Goal: Task Accomplishment & Management: Complete application form

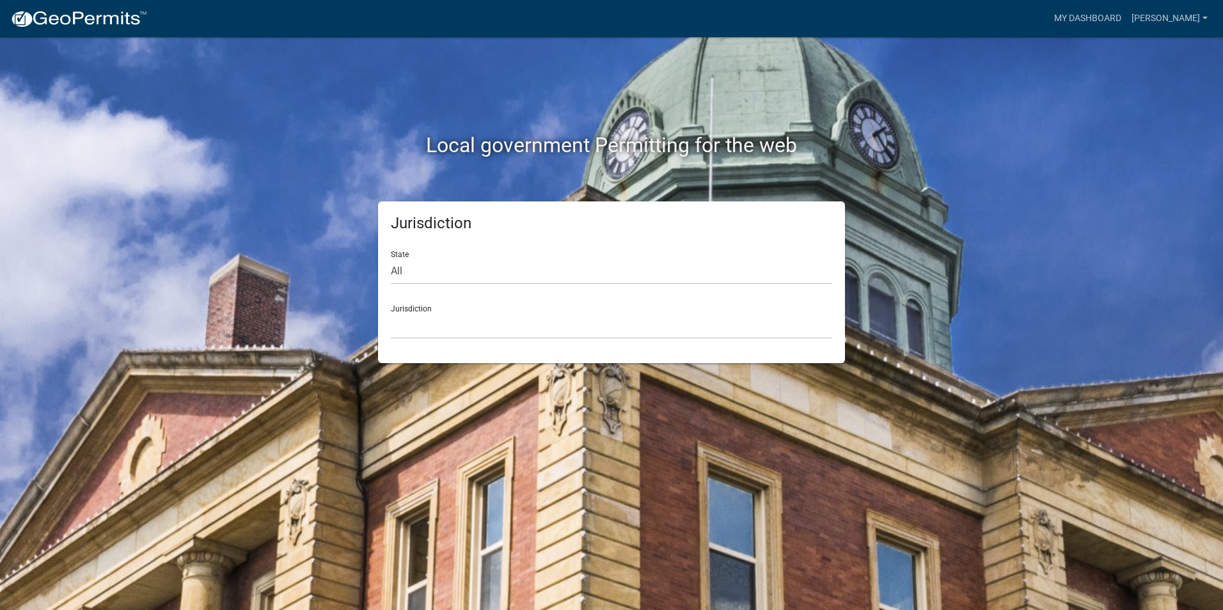
click at [445, 310] on div "Jurisdiction [GEOGRAPHIC_DATA], [US_STATE] [GEOGRAPHIC_DATA], [US_STATE][PERSON…" at bounding box center [611, 317] width 441 height 44
click at [448, 328] on select "[GEOGRAPHIC_DATA], [US_STATE] [GEOGRAPHIC_DATA], [US_STATE][PERSON_NAME][GEOGRA…" at bounding box center [611, 326] width 441 height 26
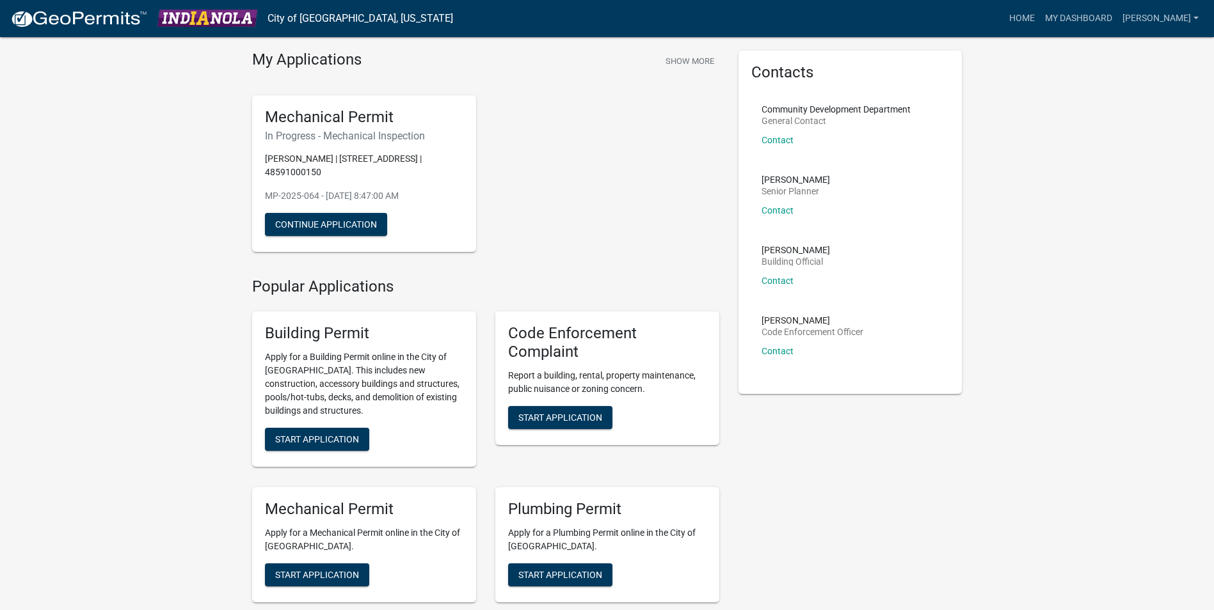
scroll to position [64, 0]
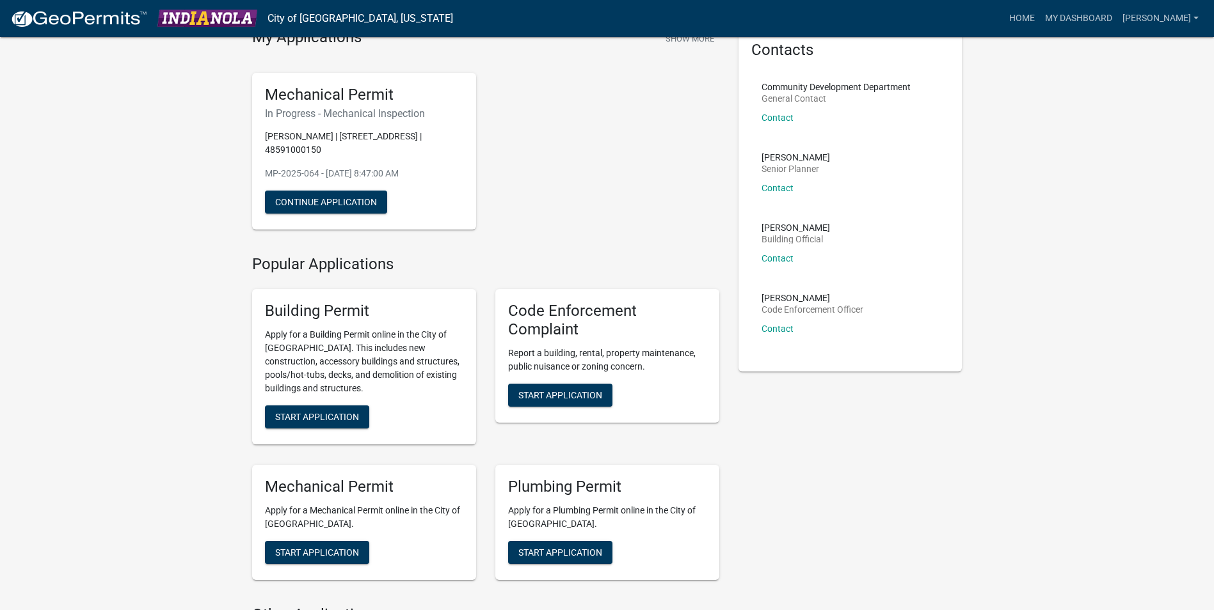
click at [427, 182] on div "Mechanical Permit In Progress - Mechanical Inspection [PERSON_NAME] | 2012 W [G…" at bounding box center [364, 151] width 224 height 157
click at [303, 406] on button "Start Application" at bounding box center [317, 417] width 104 height 23
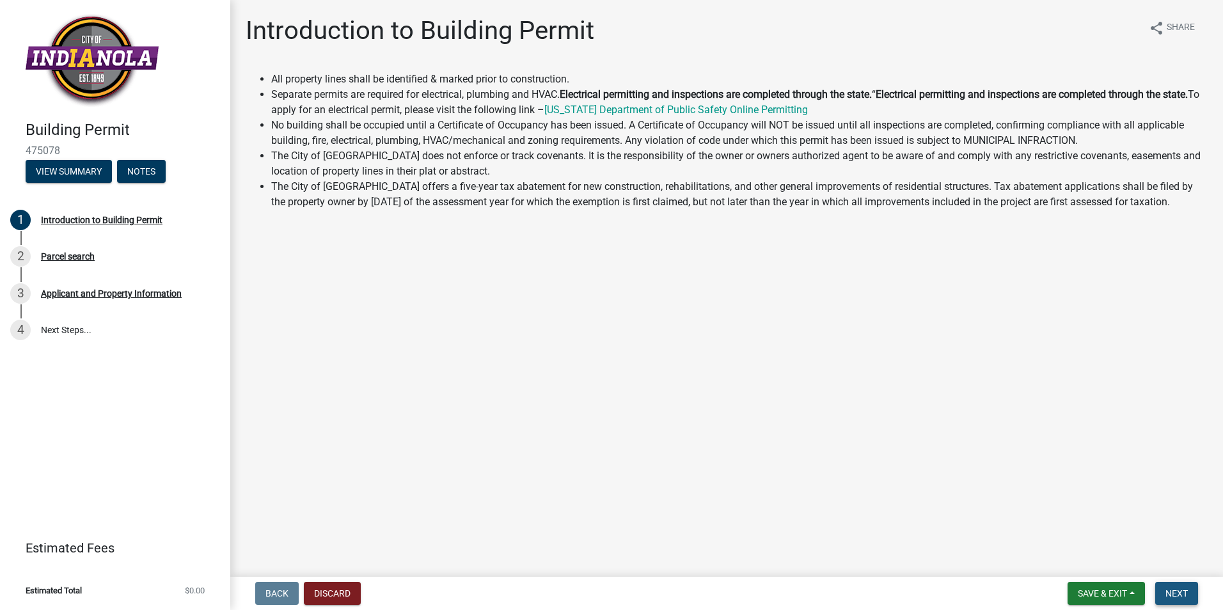
click at [1180, 590] on span "Next" at bounding box center [1177, 594] width 22 height 10
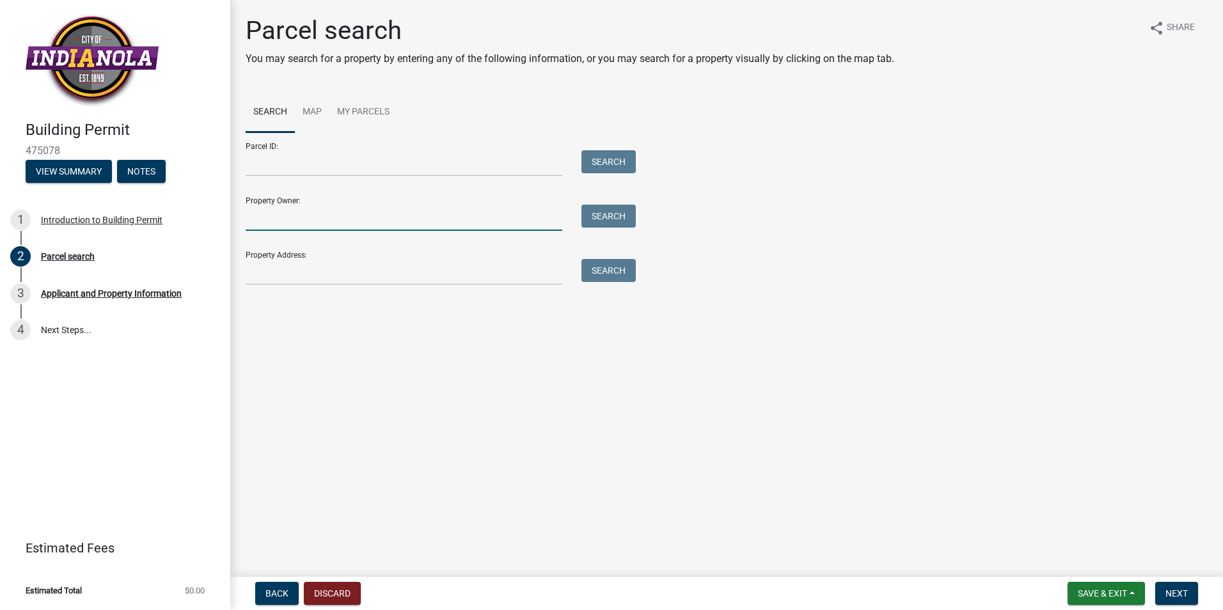
click at [274, 218] on input "Property Owner:" at bounding box center [404, 218] width 317 height 26
type input "[PERSON_NAME] properties"
click at [608, 212] on button "Search" at bounding box center [608, 216] width 54 height 23
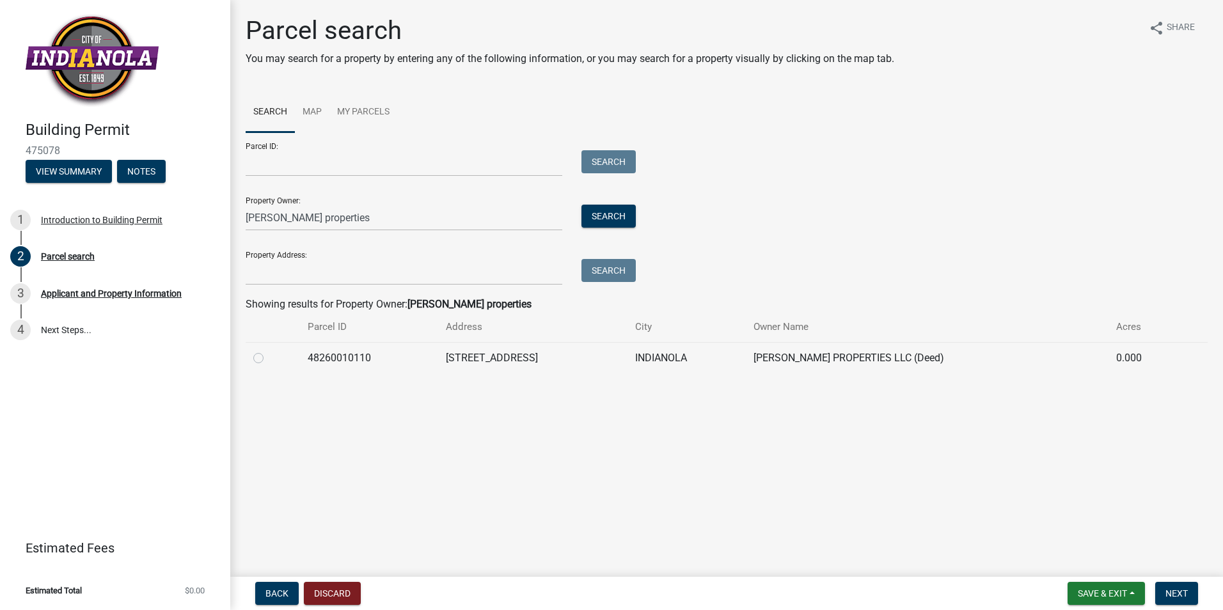
click at [269, 351] on label at bounding box center [269, 351] width 0 height 0
click at [269, 356] on input "radio" at bounding box center [273, 355] width 8 height 8
radio input "true"
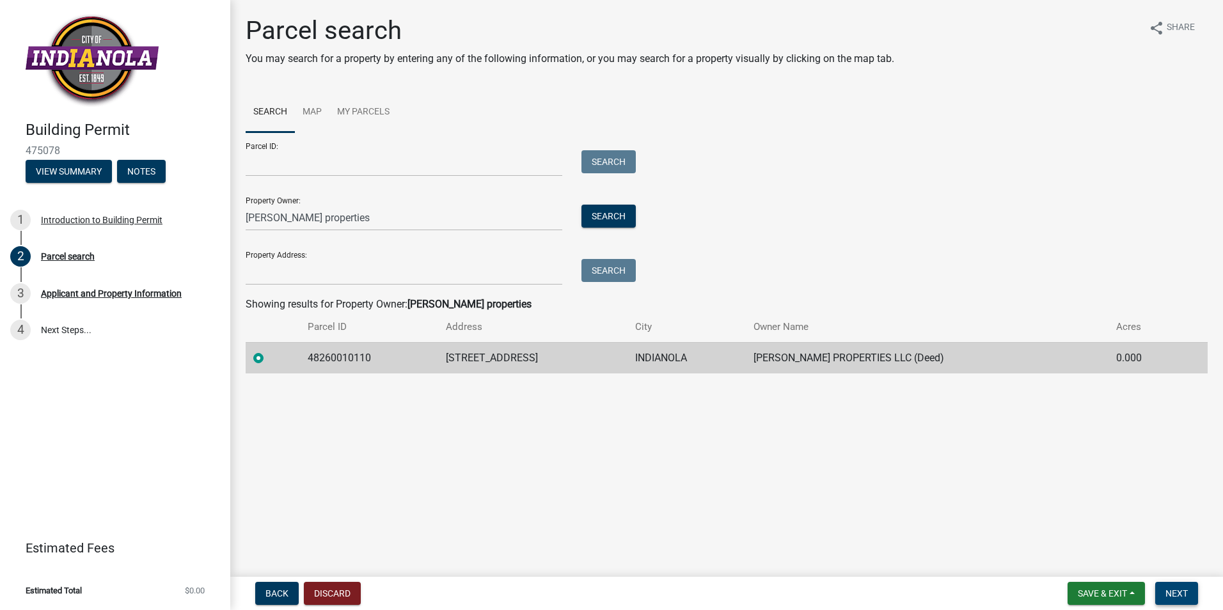
click at [1181, 589] on span "Next" at bounding box center [1177, 594] width 22 height 10
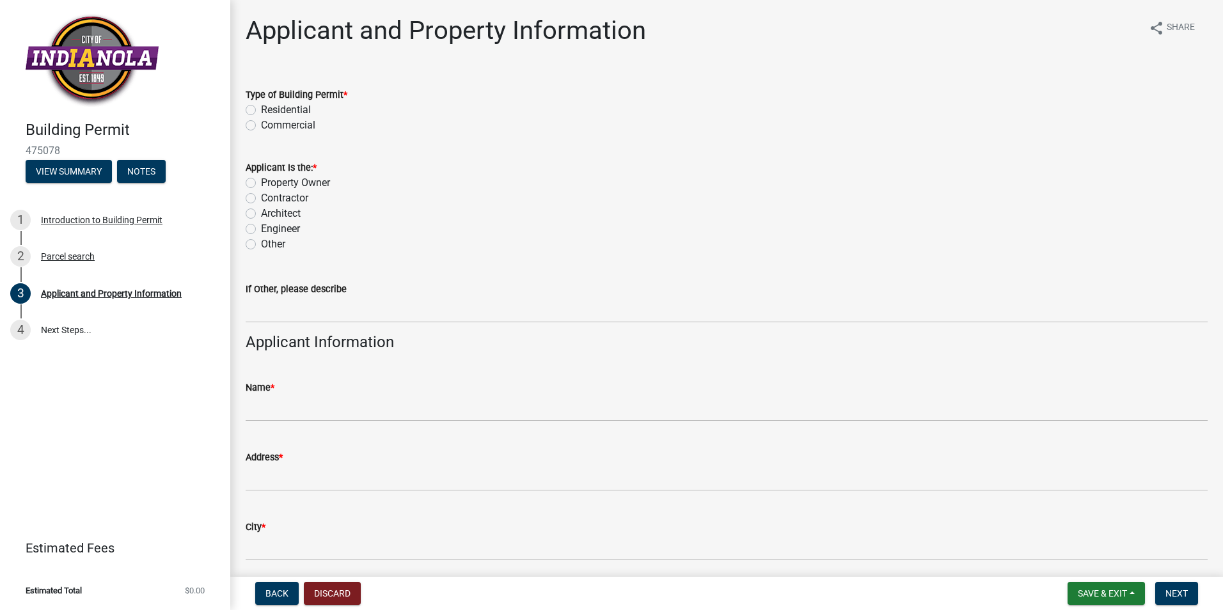
click at [261, 109] on label "Residential" at bounding box center [286, 109] width 50 height 15
click at [261, 109] on input "Residential" at bounding box center [265, 106] width 8 height 8
radio input "true"
click at [261, 180] on label "Property Owner" at bounding box center [295, 182] width 69 height 15
click at [261, 180] on input "Property Owner" at bounding box center [265, 179] width 8 height 8
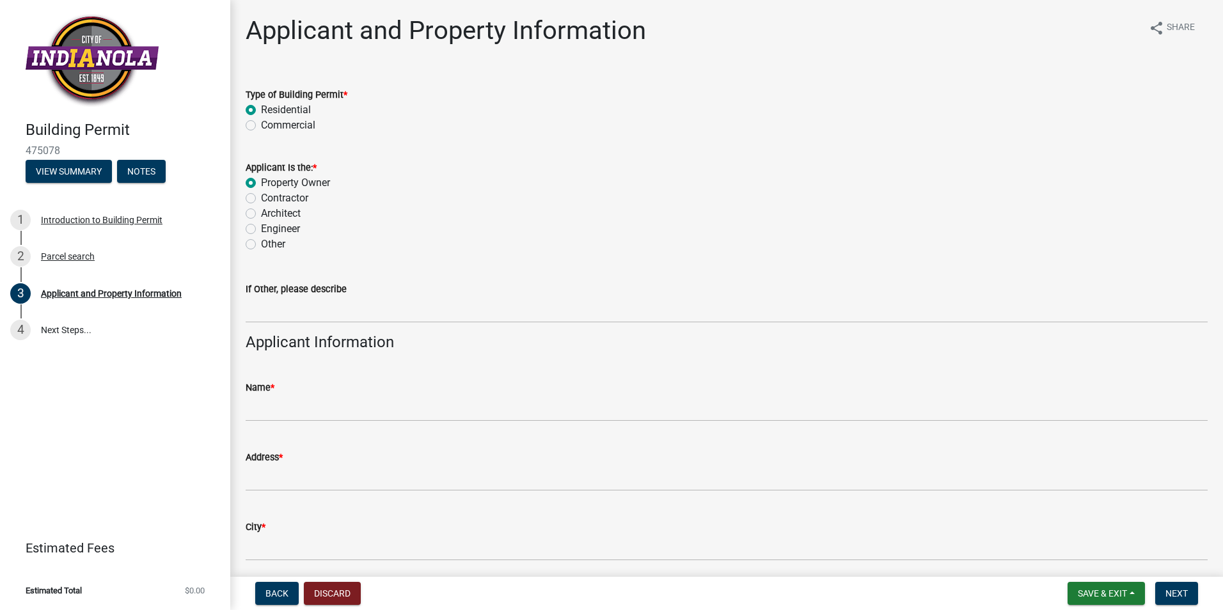
radio input "true"
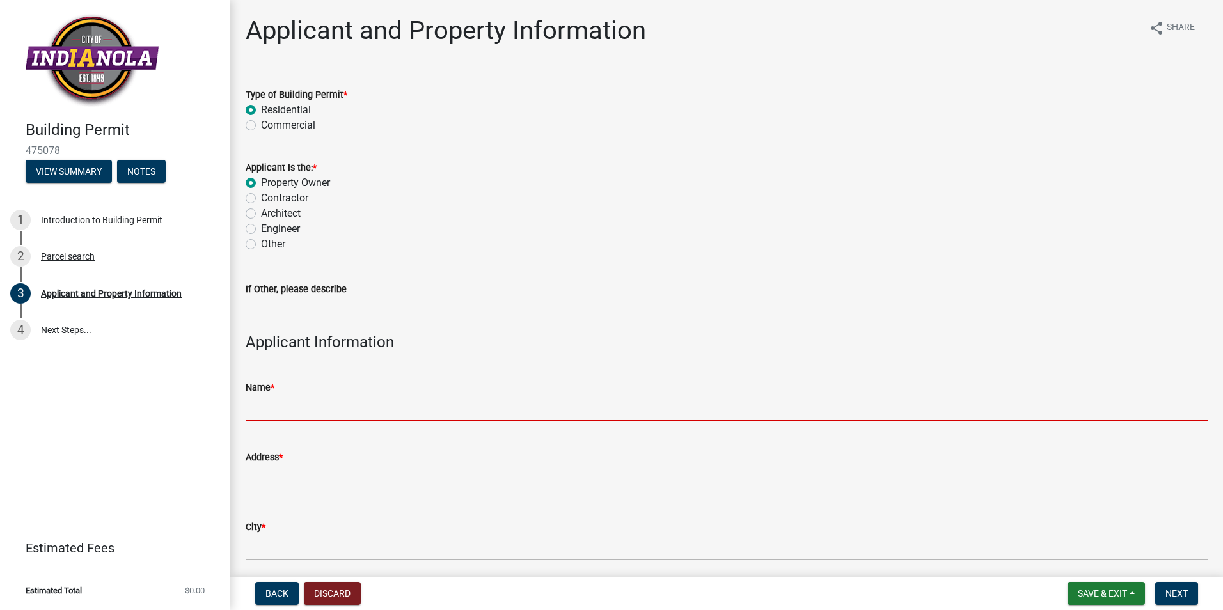
click at [307, 415] on input "Name *" at bounding box center [727, 408] width 962 height 26
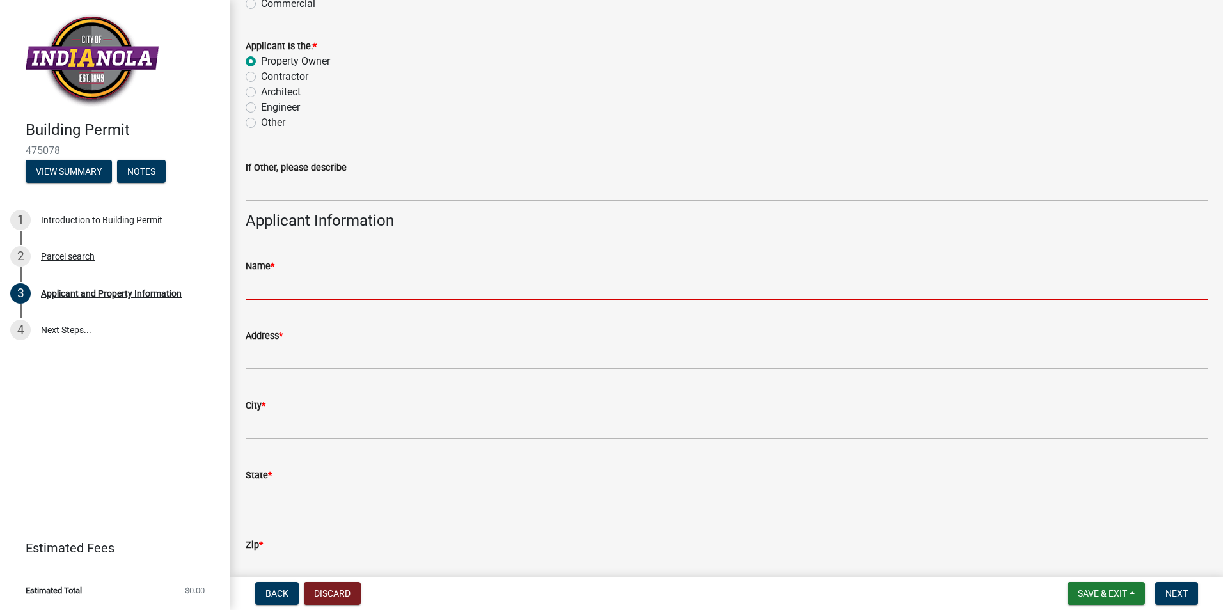
scroll to position [128, 0]
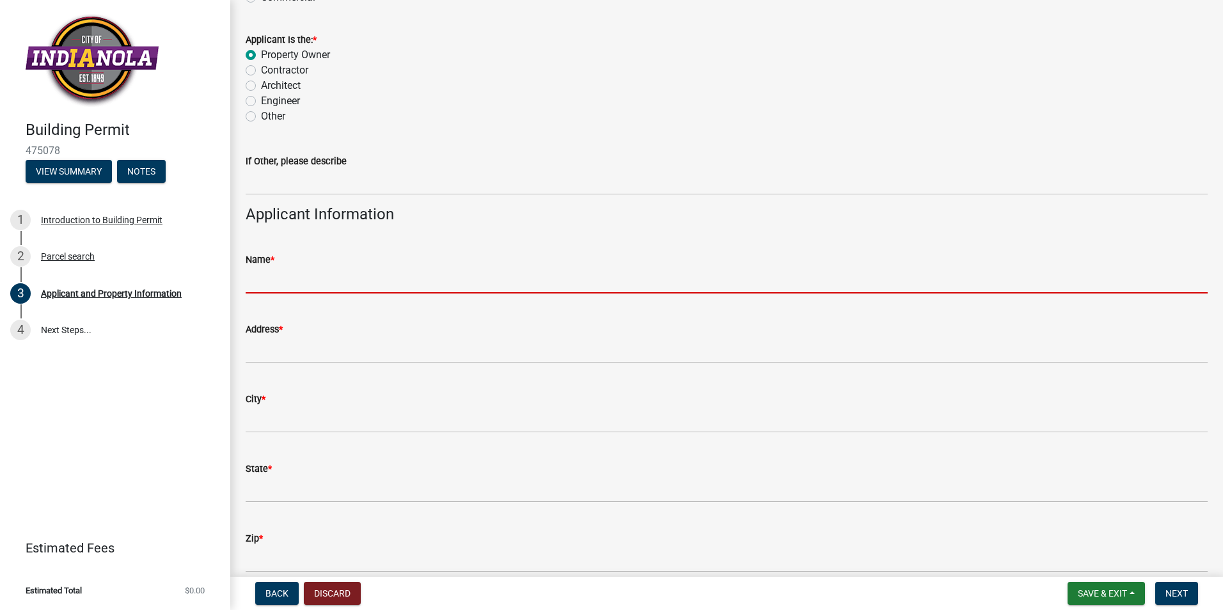
type input "[PERSON_NAME]"
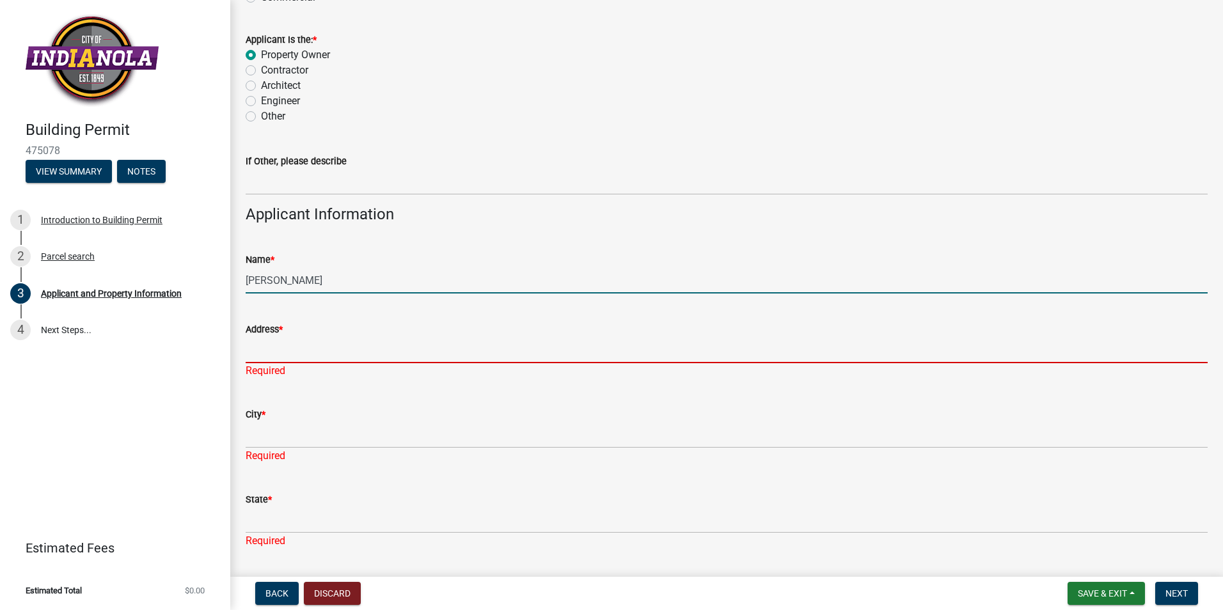
click at [310, 360] on input "Address *" at bounding box center [727, 350] width 962 height 26
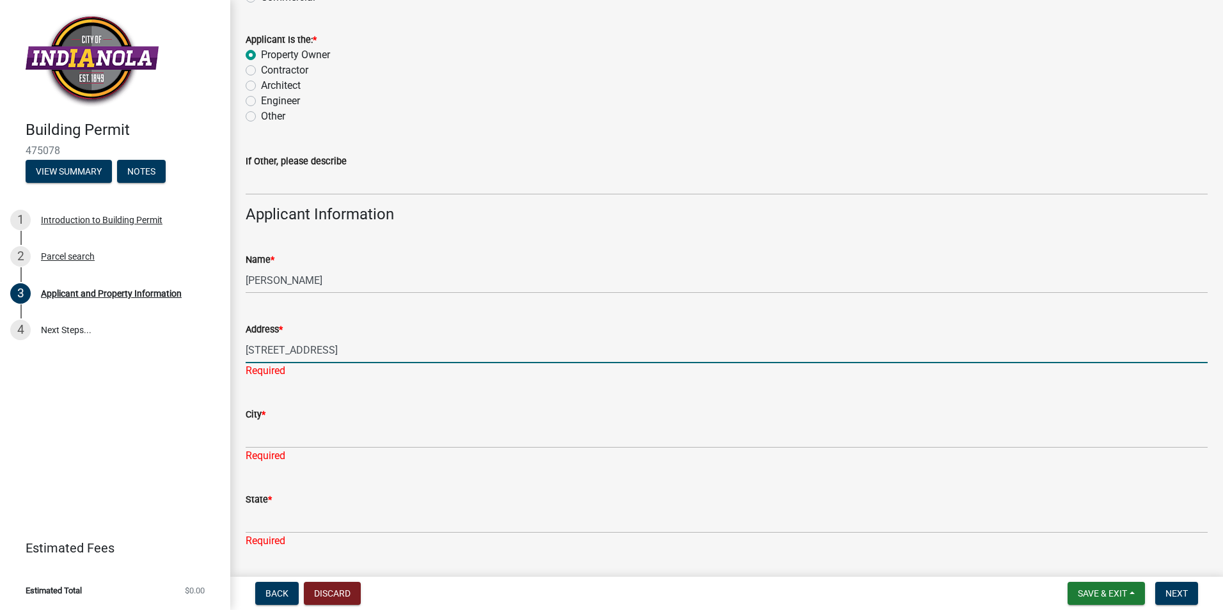
type input "[STREET_ADDRESS]"
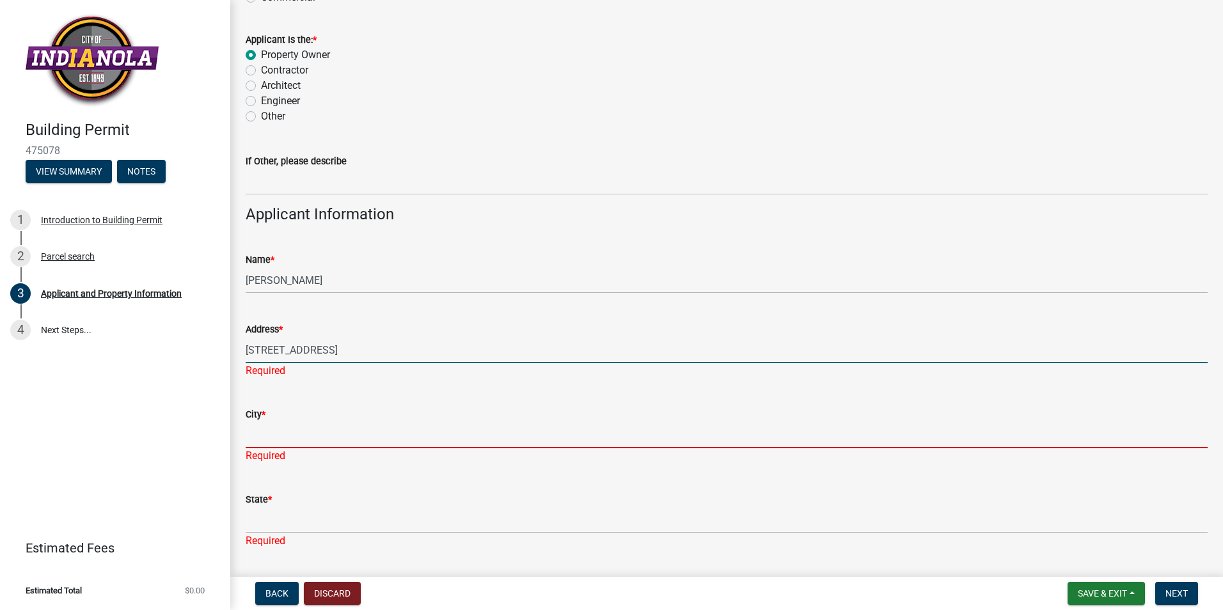
click at [354, 432] on input "City *" at bounding box center [727, 435] width 962 height 26
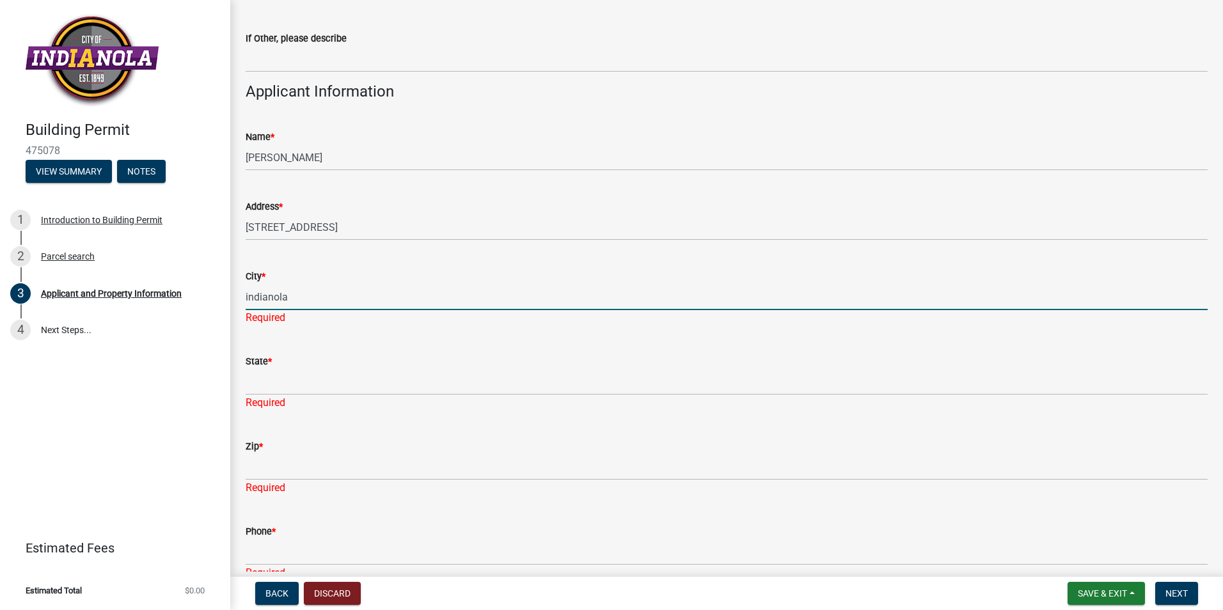
scroll to position [256, 0]
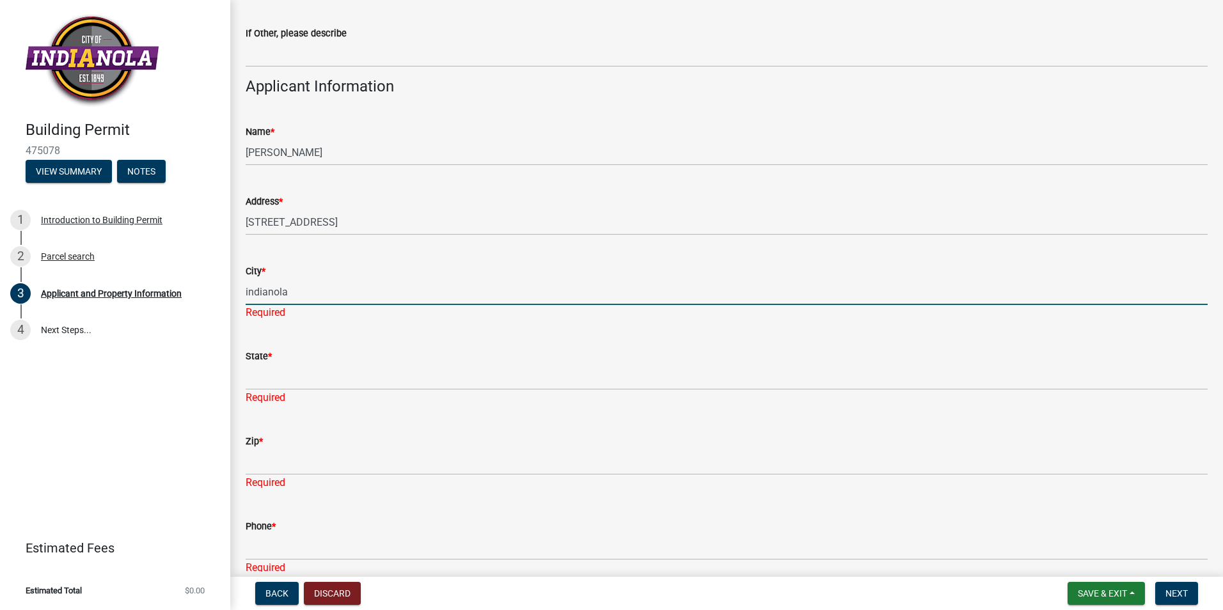
type input "indianola"
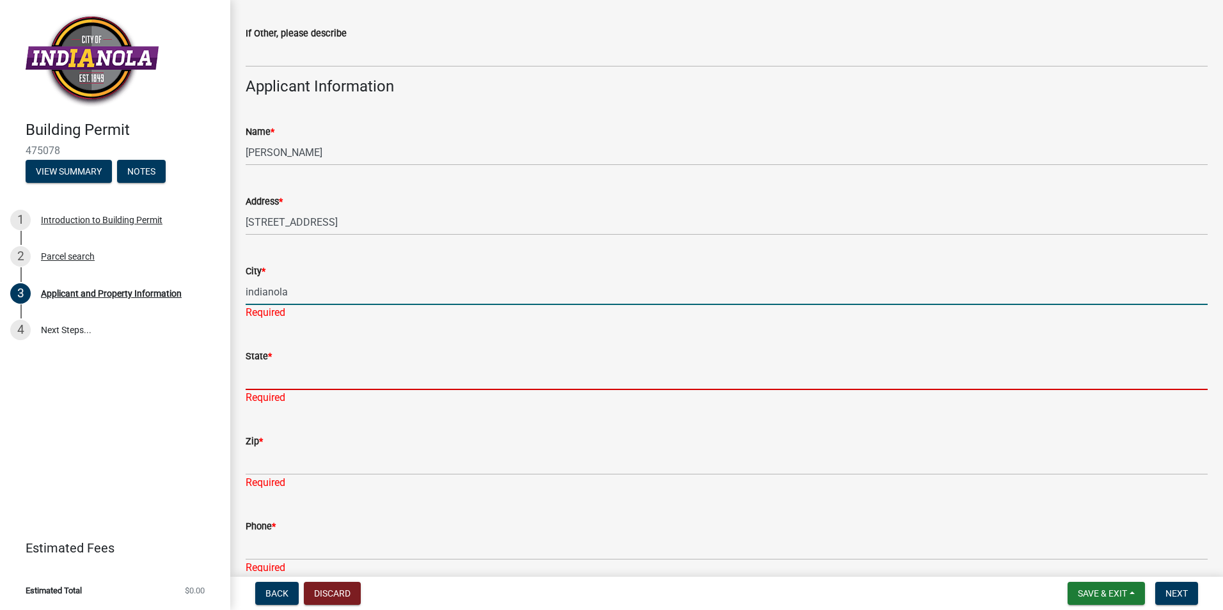
click at [465, 372] on input "State *" at bounding box center [727, 377] width 962 height 26
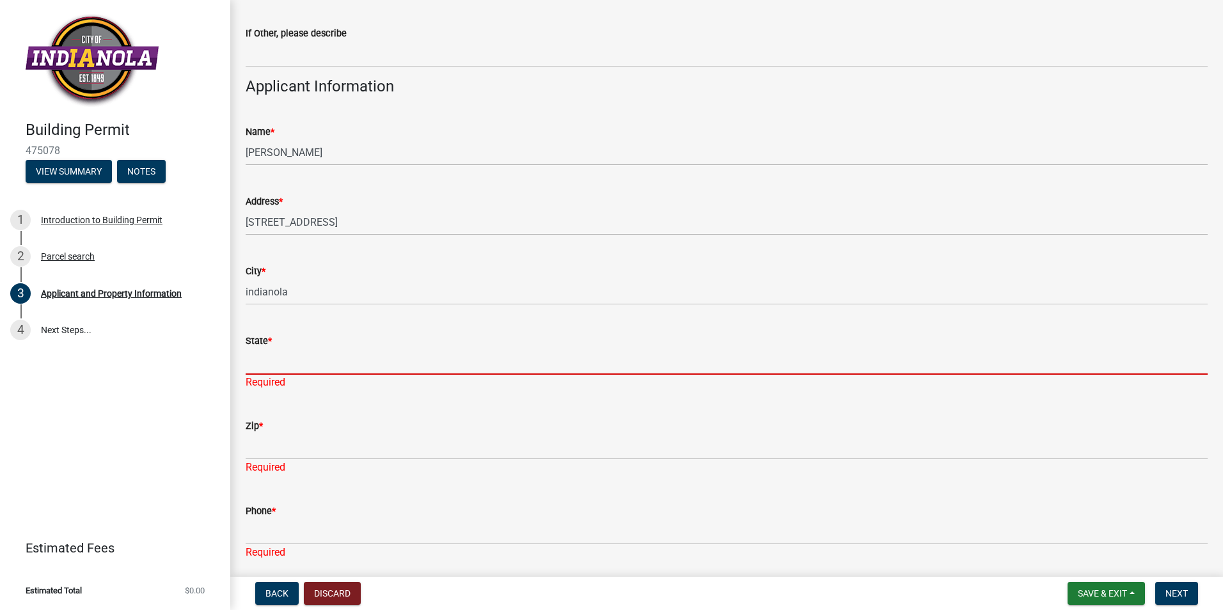
click at [485, 356] on input "State *" at bounding box center [727, 362] width 962 height 26
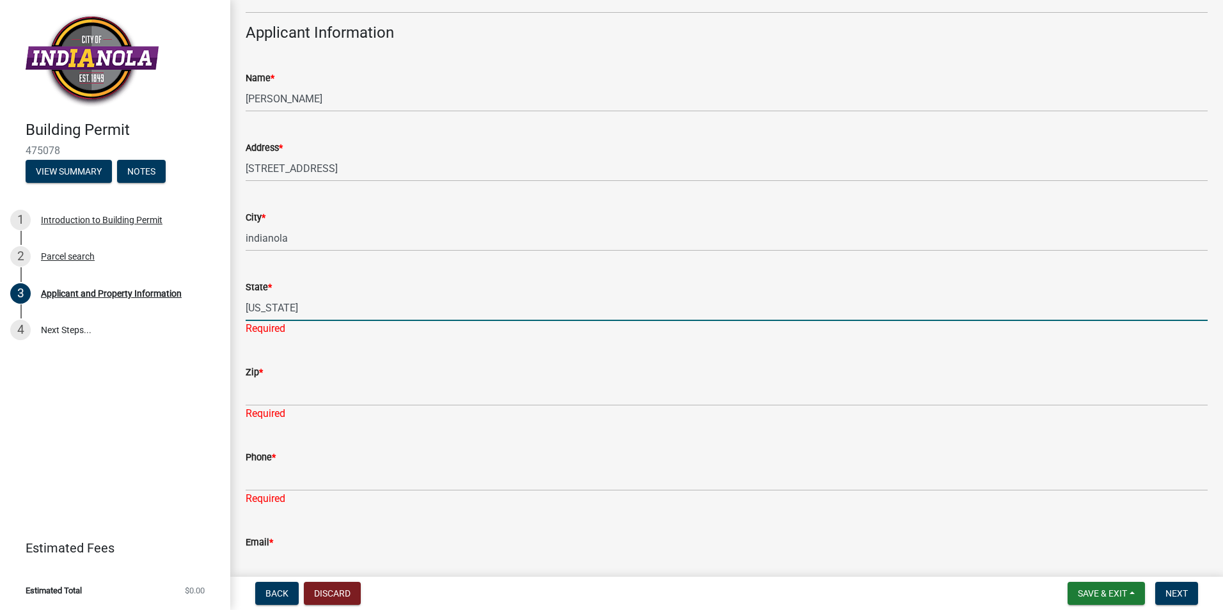
scroll to position [384, 0]
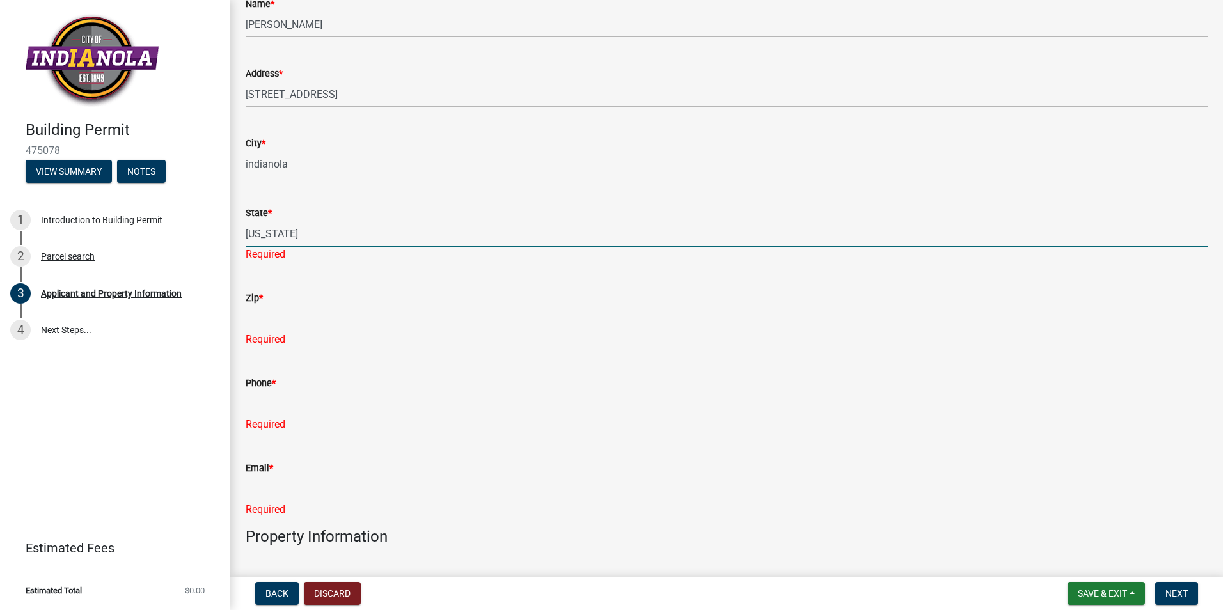
type input "[US_STATE]"
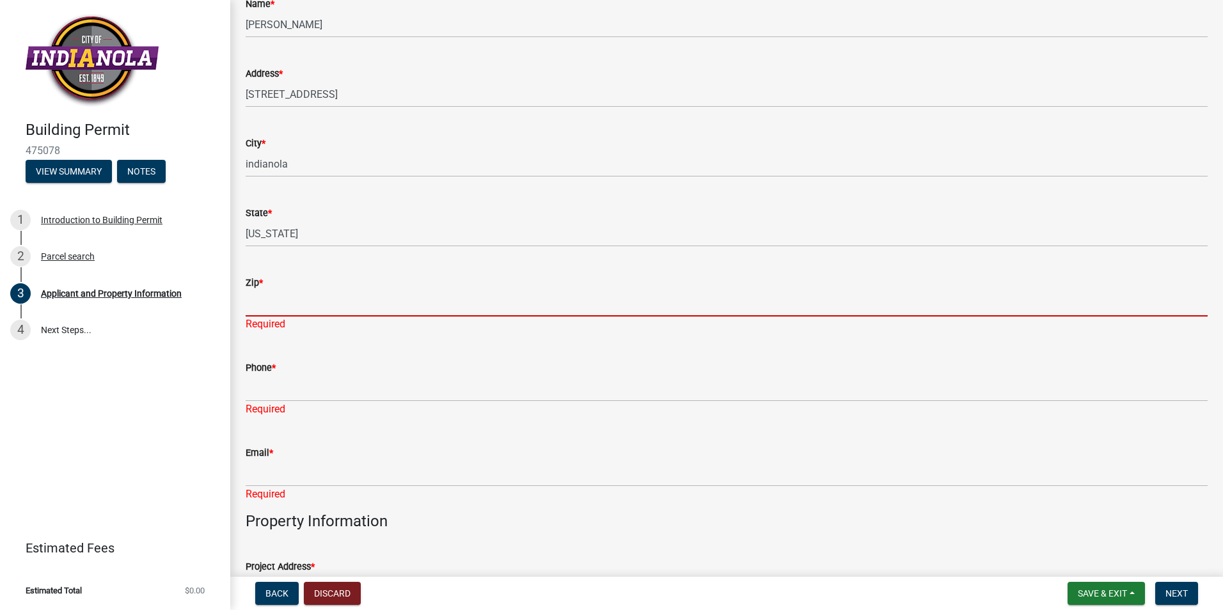
click at [397, 324] on div "Zip * Required" at bounding box center [727, 294] width 962 height 75
type input "50125"
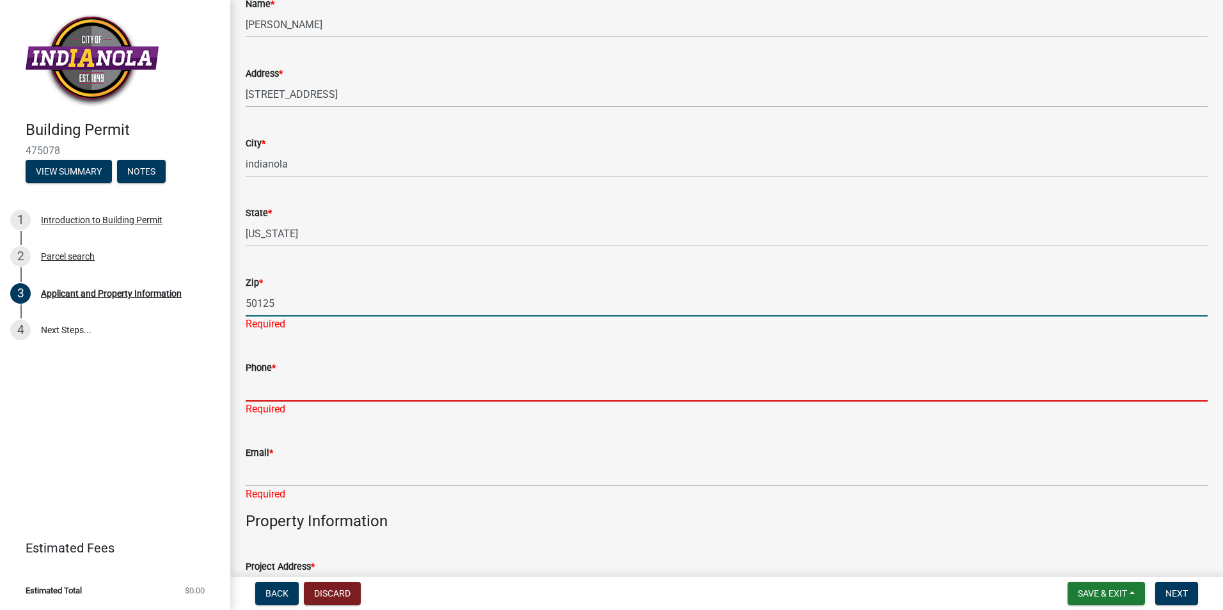
type input "5158088021"
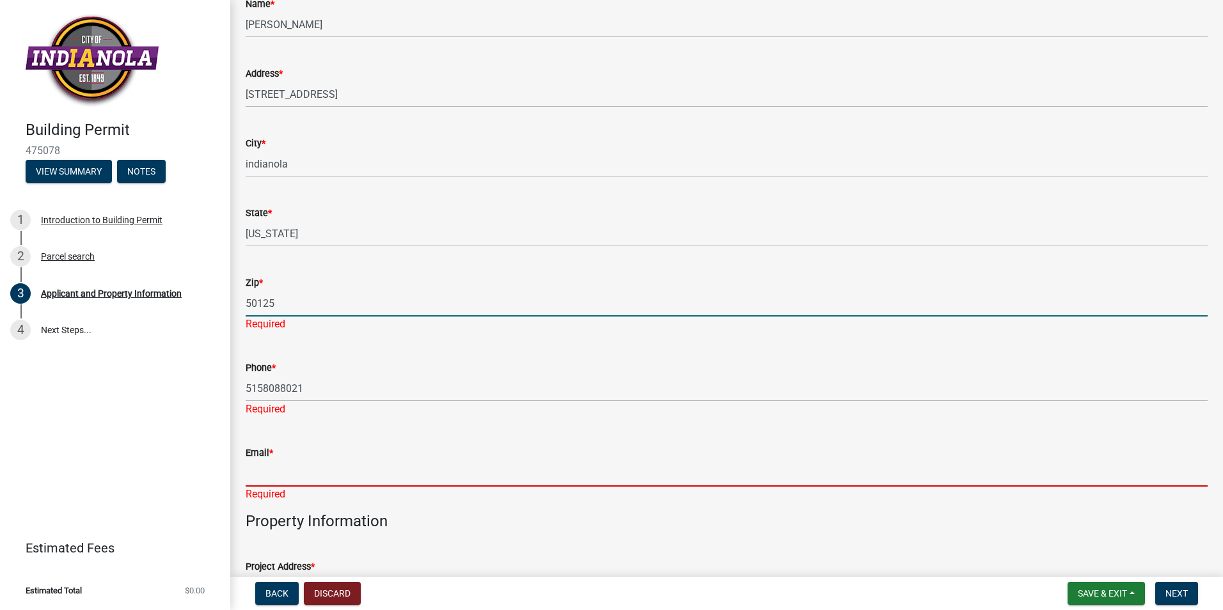
type input "[EMAIL_ADDRESS][DOMAIN_NAME]"
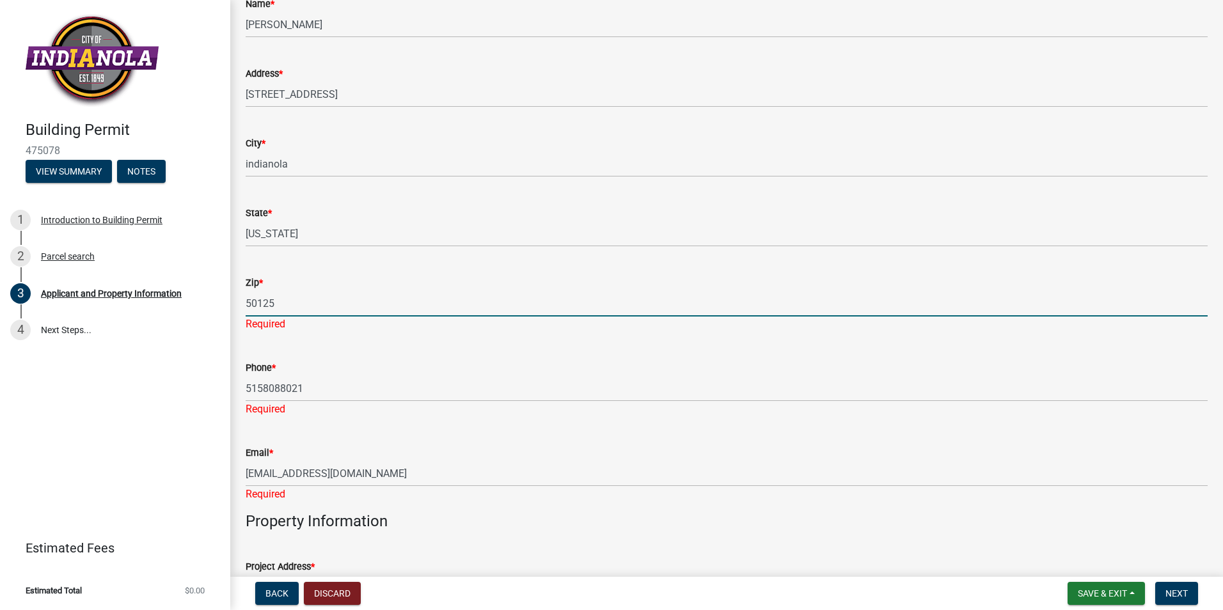
type input "30"
type input "18"
type input "300"
type input "500"
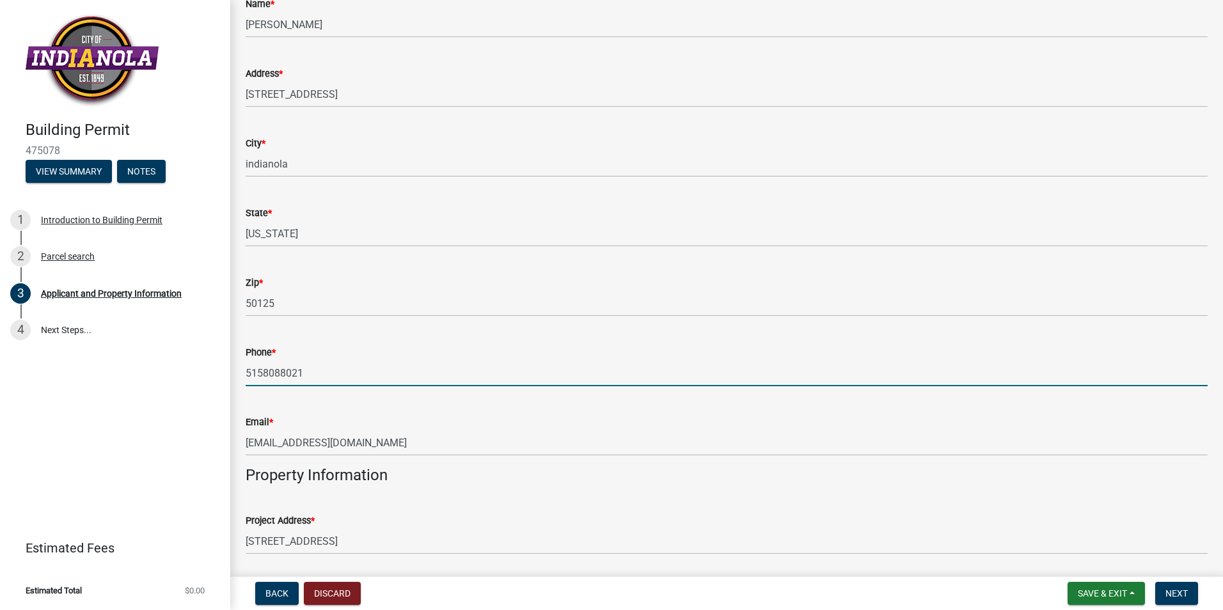
click at [324, 370] on input "5158088021" at bounding box center [727, 373] width 962 height 26
type input "5"
type input "r"
type input "5156897926"
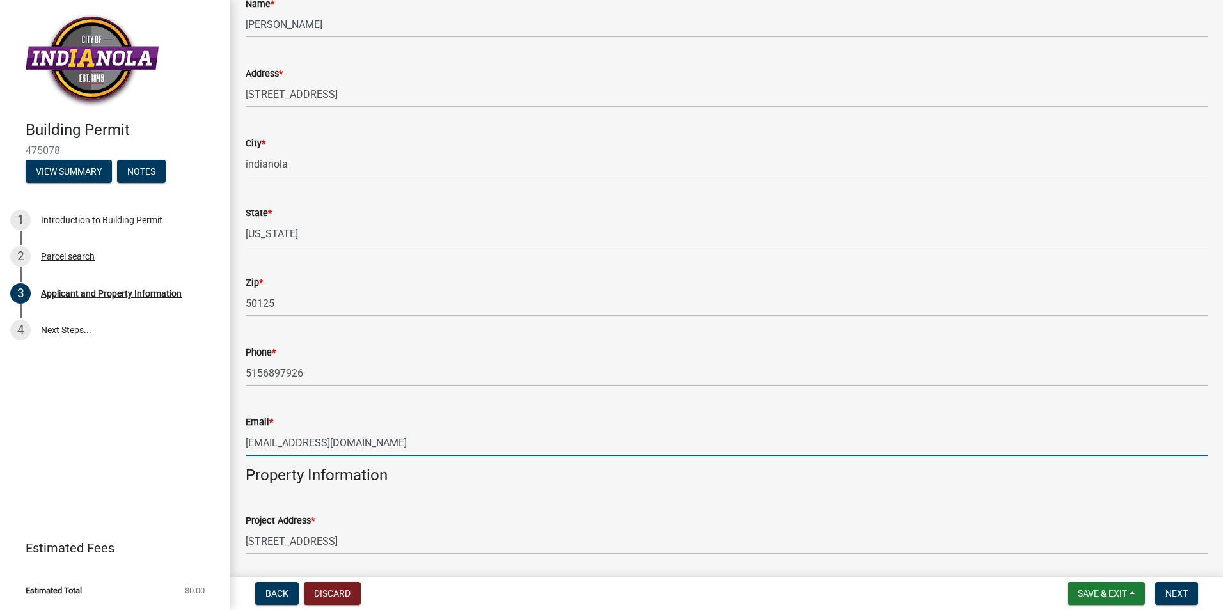
click at [351, 447] on input "[EMAIL_ADDRESS][DOMAIN_NAME]" at bounding box center [727, 443] width 962 height 26
type input "p"
type input "[PERSON_NAME][EMAIL_ADDRESS][DOMAIN_NAME]"
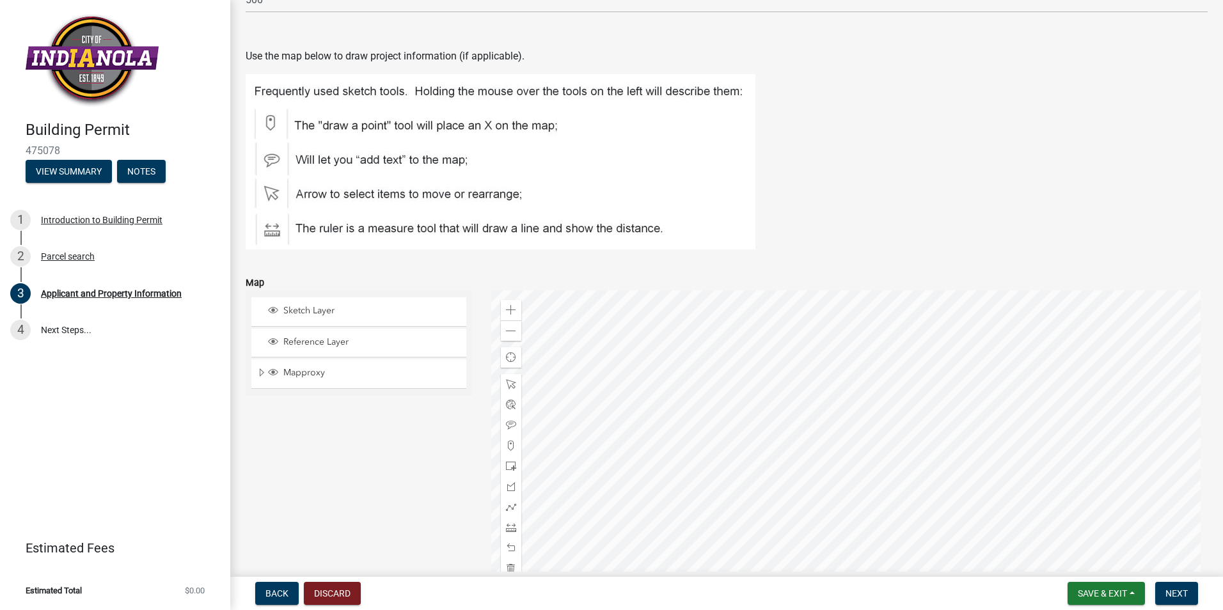
scroll to position [1535, 0]
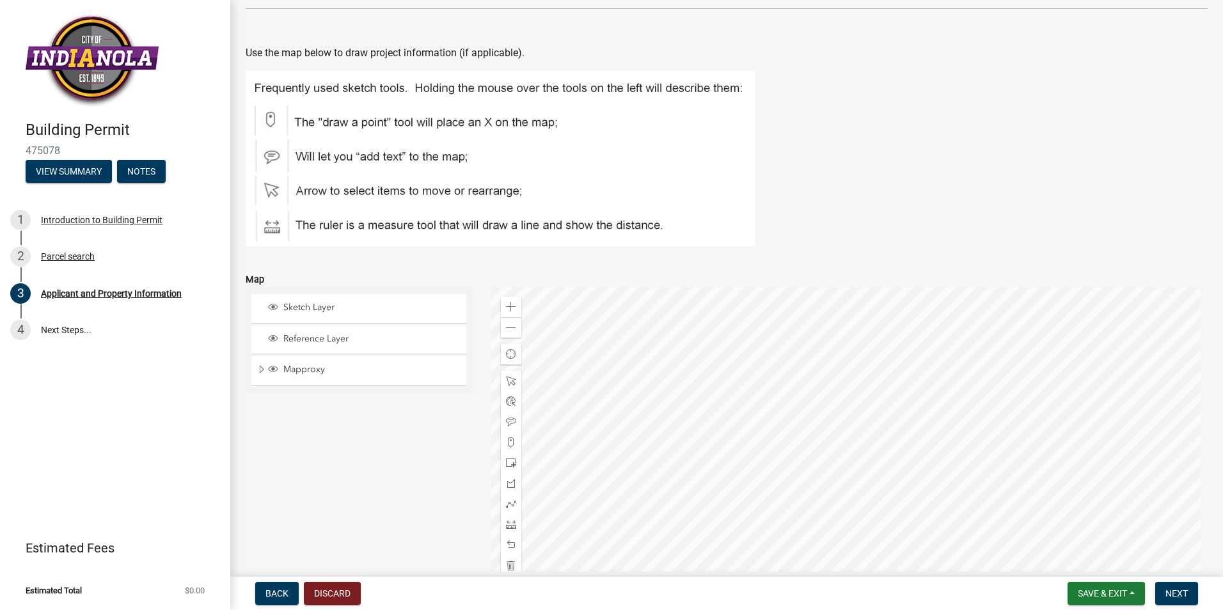
click at [643, 496] on div at bounding box center [849, 447] width 717 height 320
click at [375, 120] on img at bounding box center [501, 158] width 510 height 175
click at [506, 443] on span at bounding box center [511, 443] width 10 height 10
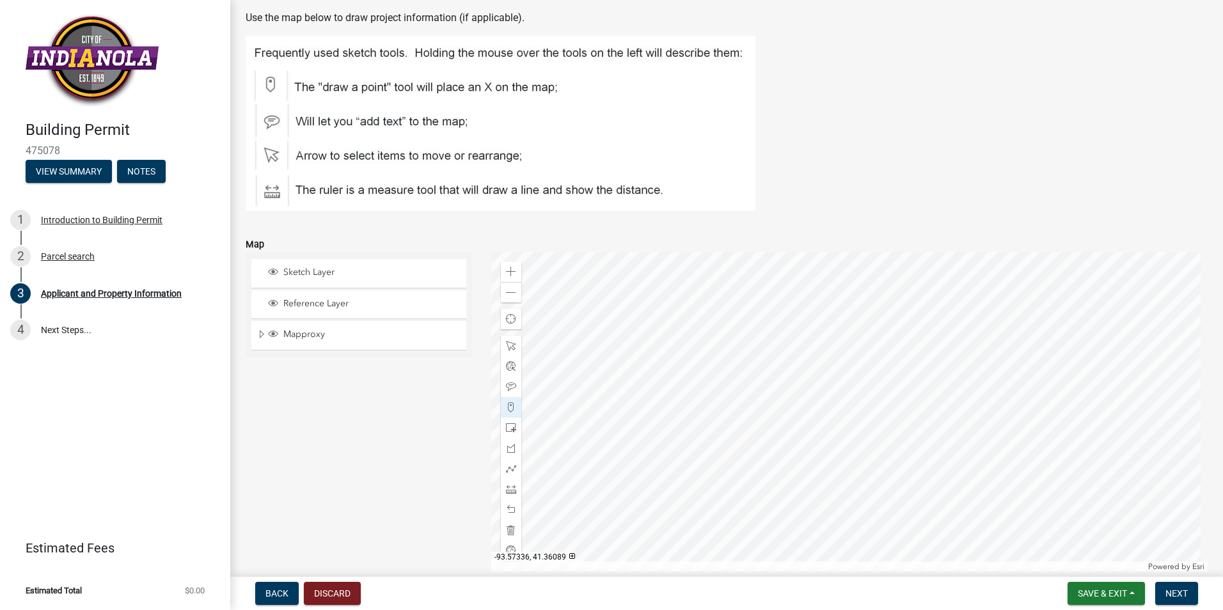
click at [670, 451] on div at bounding box center [849, 412] width 717 height 320
click at [668, 381] on div at bounding box center [849, 412] width 717 height 320
click at [679, 392] on div at bounding box center [849, 412] width 717 height 320
click at [682, 418] on div at bounding box center [849, 412] width 717 height 320
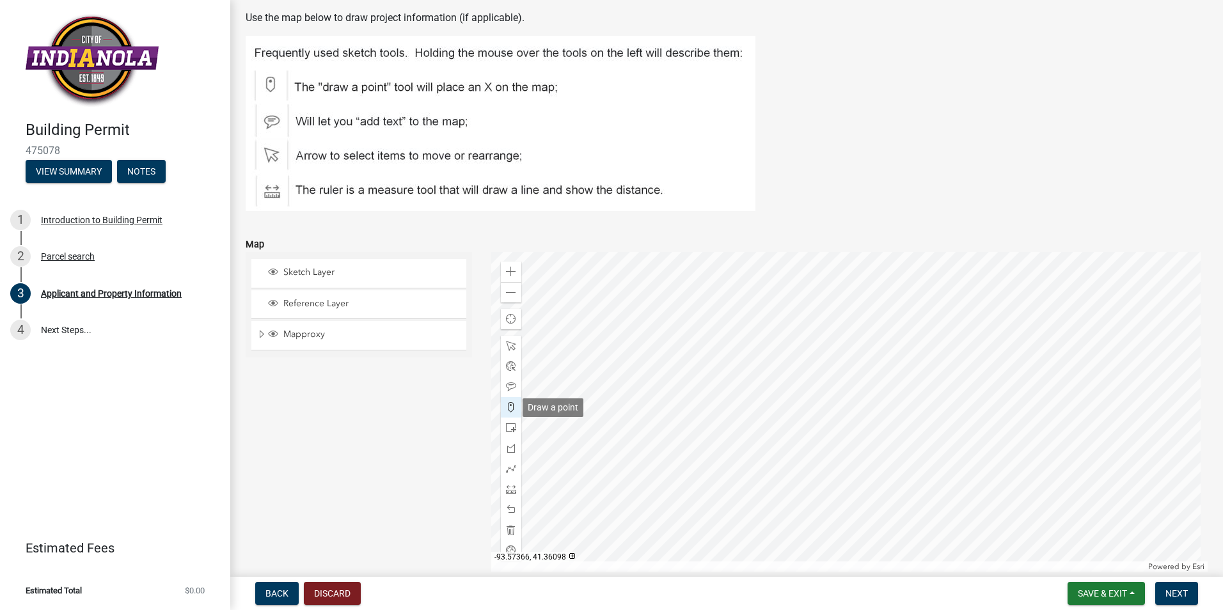
click at [507, 407] on span at bounding box center [511, 407] width 10 height 10
click at [677, 333] on div at bounding box center [849, 412] width 717 height 320
click at [507, 406] on span at bounding box center [511, 407] width 10 height 10
click at [722, 422] on div at bounding box center [849, 412] width 717 height 320
click at [721, 334] on div at bounding box center [849, 412] width 717 height 320
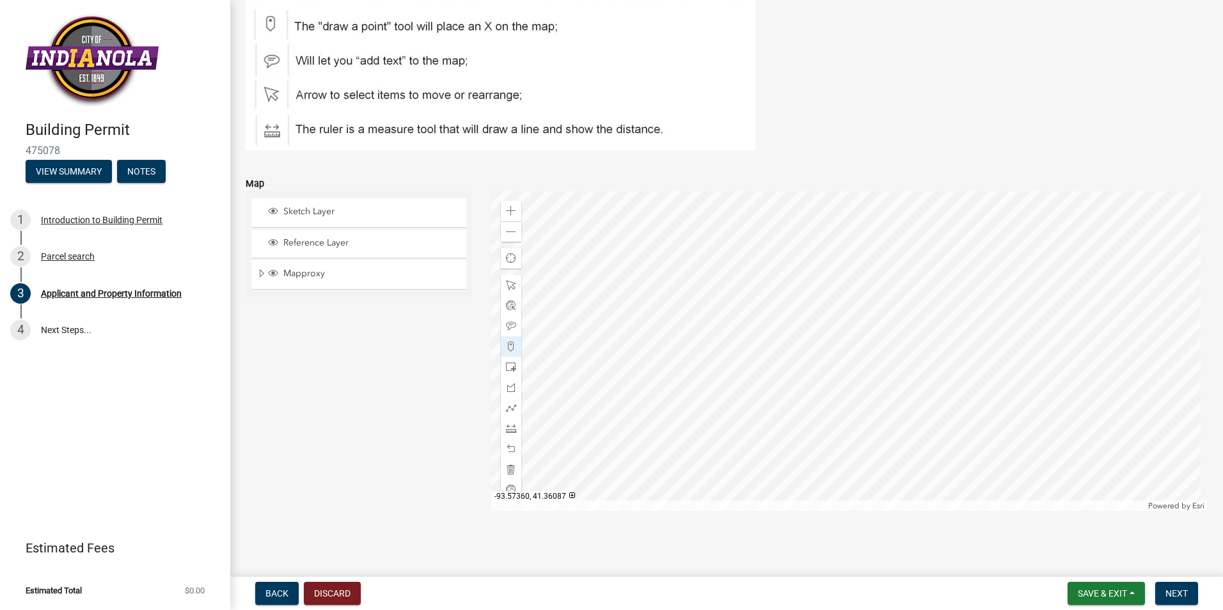
scroll to position [1632, 0]
click at [1169, 591] on span "Next" at bounding box center [1177, 594] width 22 height 10
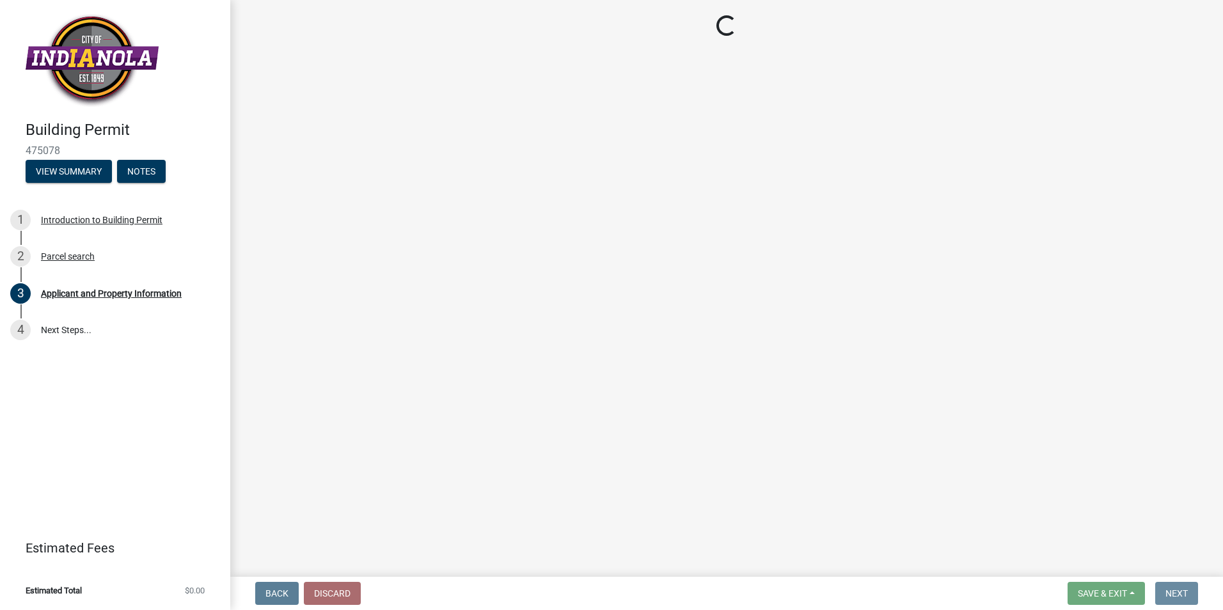
scroll to position [0, 0]
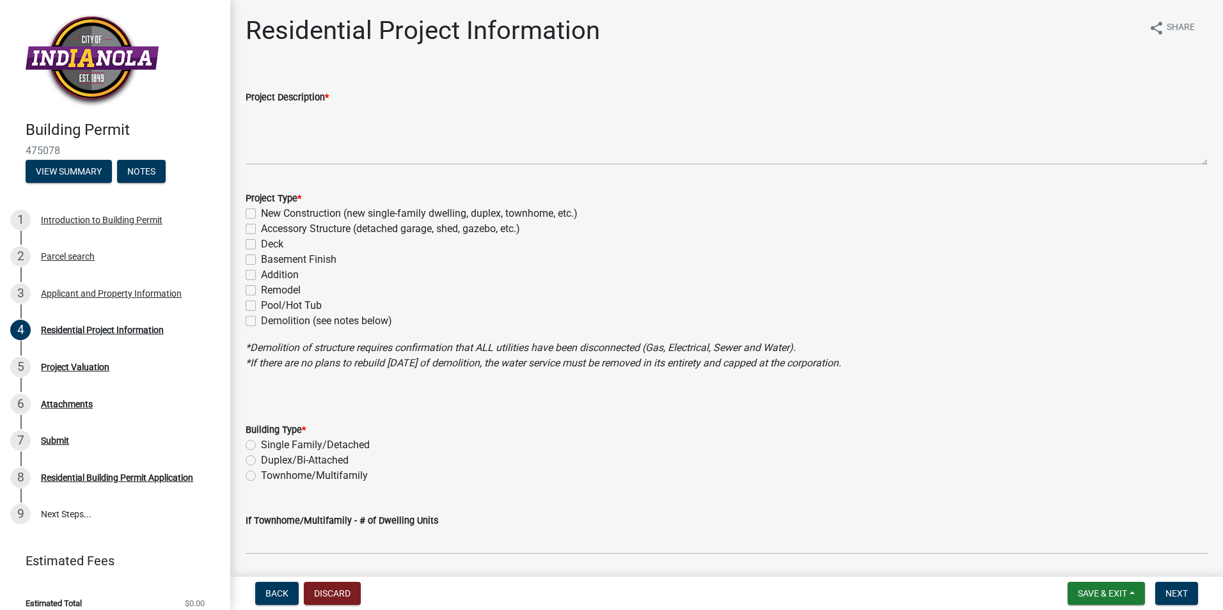
click at [261, 229] on label "Accessory Structure (detached garage, shed, gazebo, etc.)" at bounding box center [390, 228] width 259 height 15
click at [261, 229] on input "Accessory Structure (detached garage, shed, gazebo, etc.)" at bounding box center [265, 225] width 8 height 8
checkbox input "true"
checkbox input "false"
checkbox input "true"
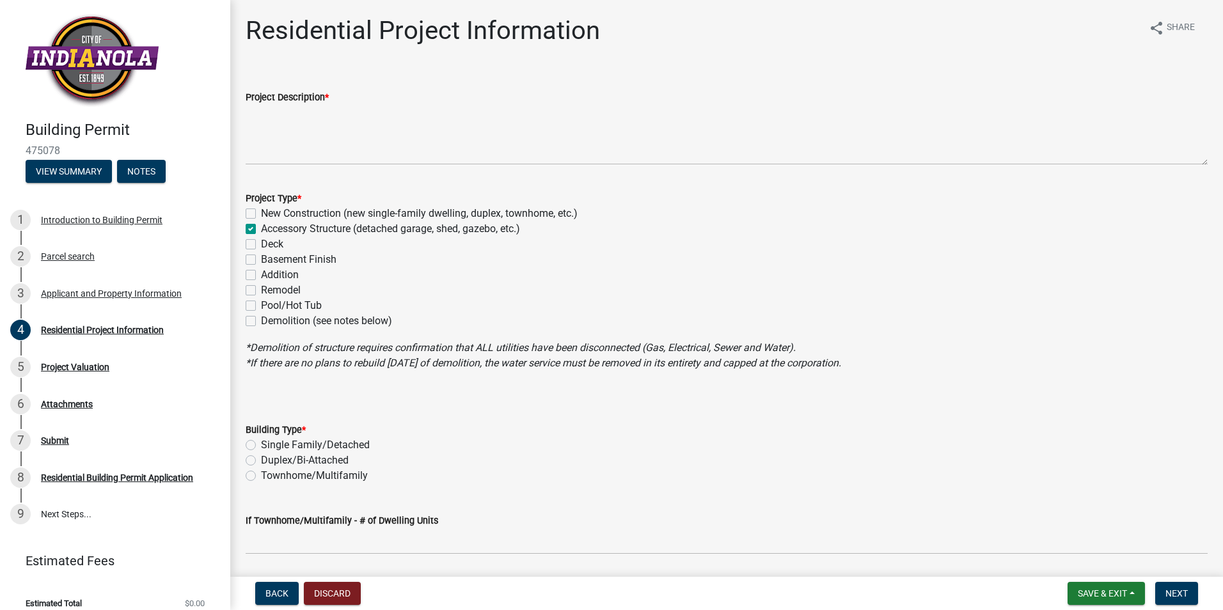
checkbox input "false"
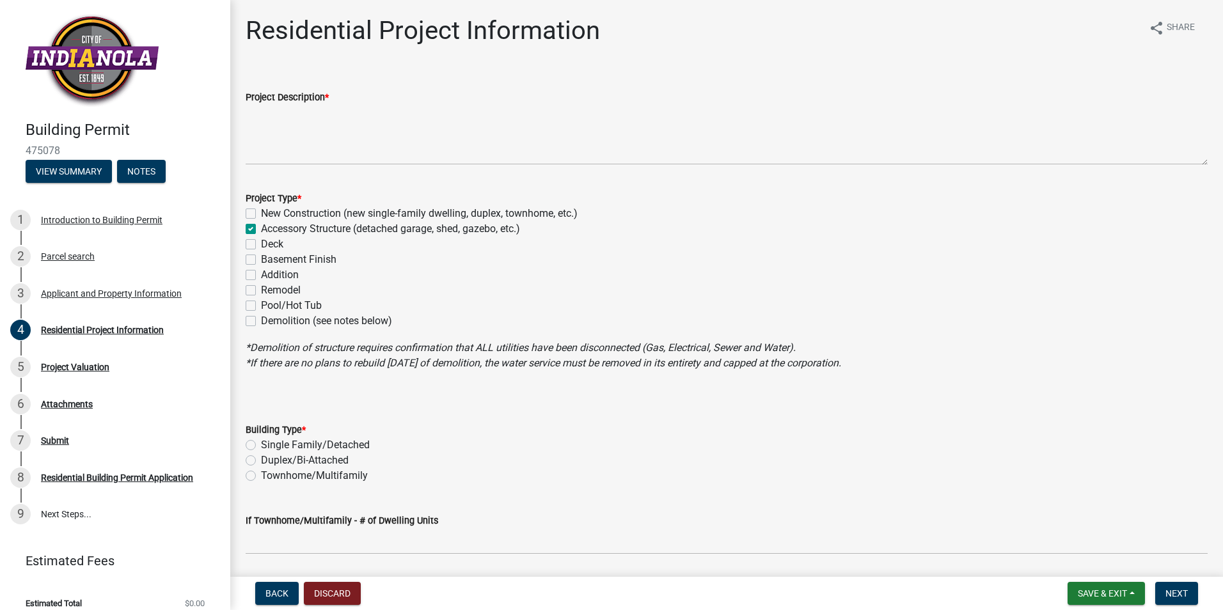
checkbox input "false"
click at [261, 443] on label "Single Family/Detached" at bounding box center [315, 445] width 109 height 15
click at [261, 443] on input "Single Family/Detached" at bounding box center [265, 442] width 8 height 8
radio input "true"
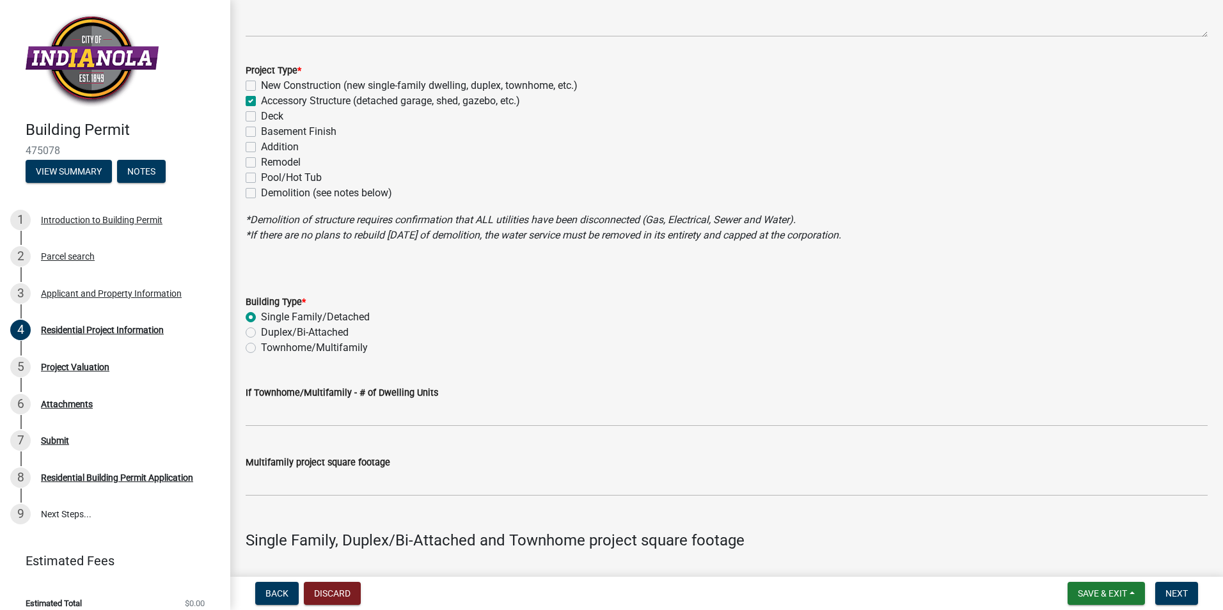
scroll to position [192, 0]
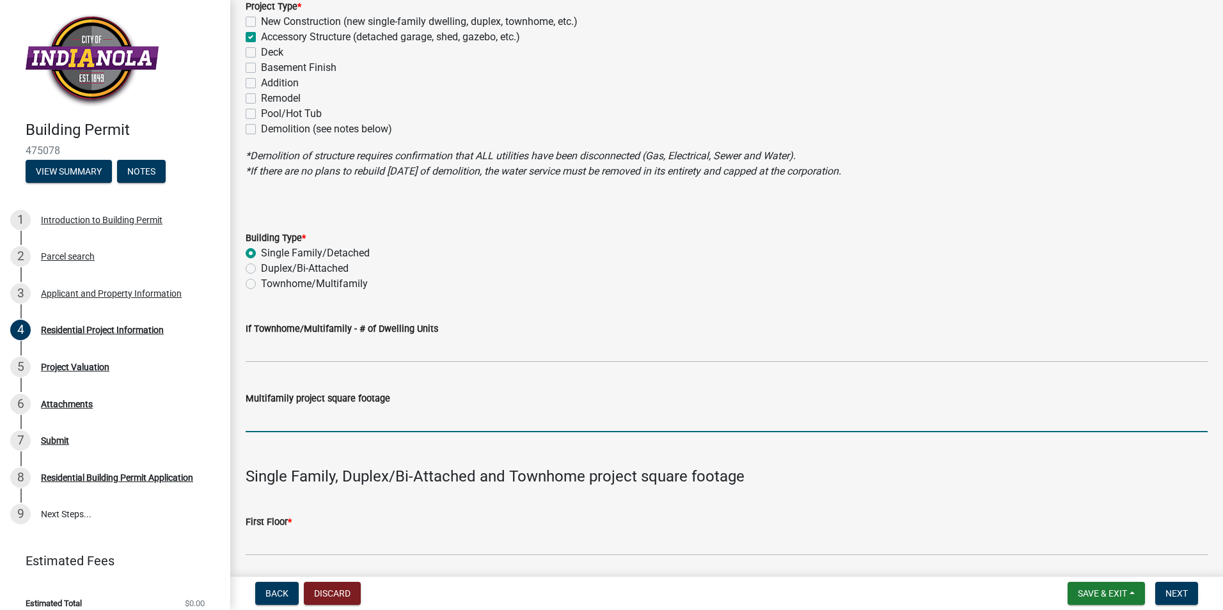
click at [313, 412] on input "text" at bounding box center [727, 419] width 962 height 26
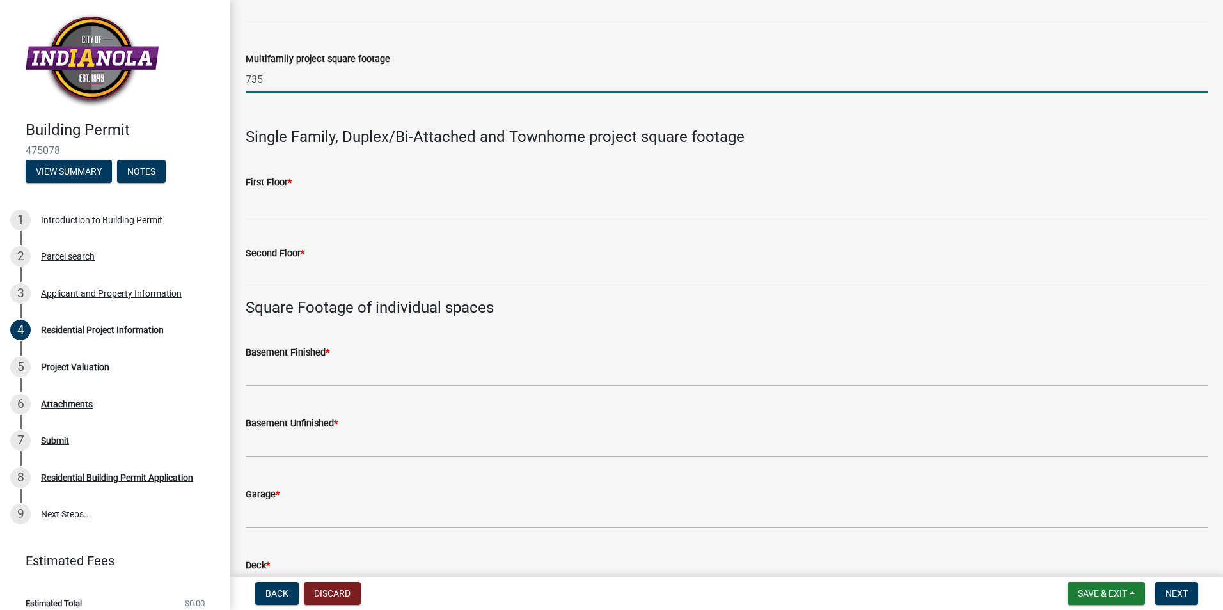
scroll to position [468, 0]
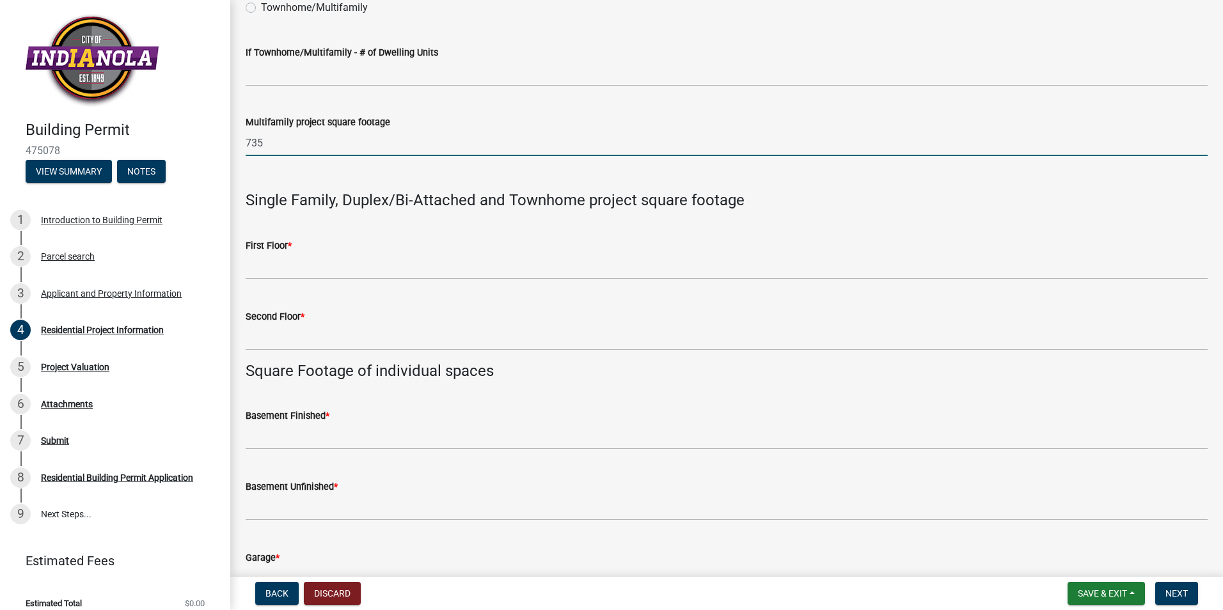
click at [305, 146] on input "735" at bounding box center [727, 143] width 962 height 26
type input "7"
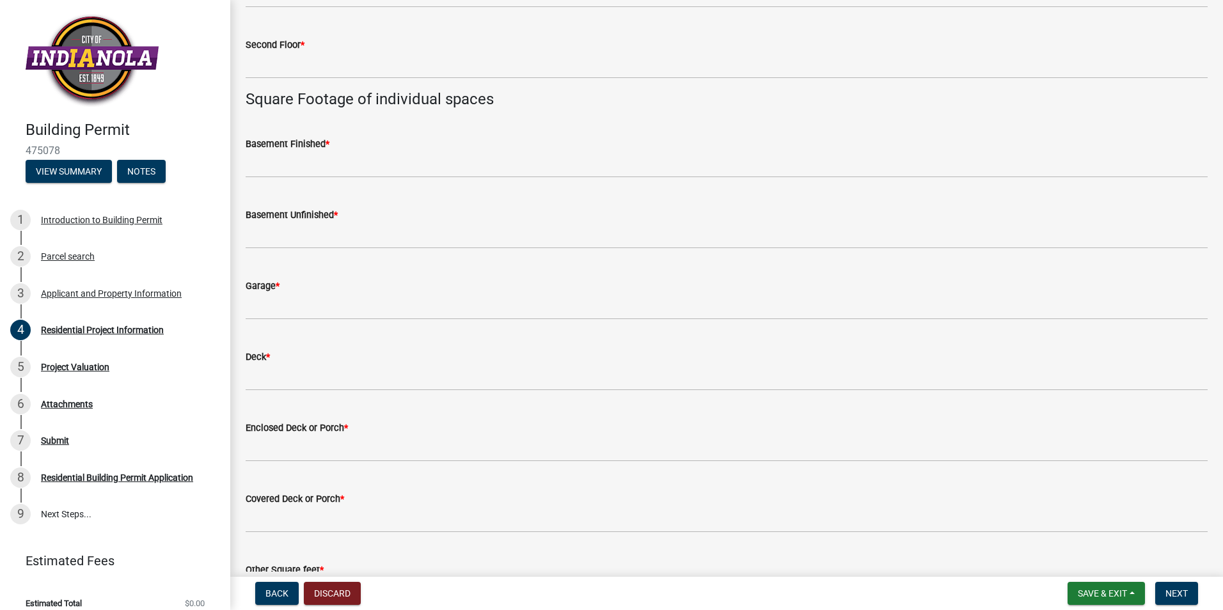
scroll to position [788, 0]
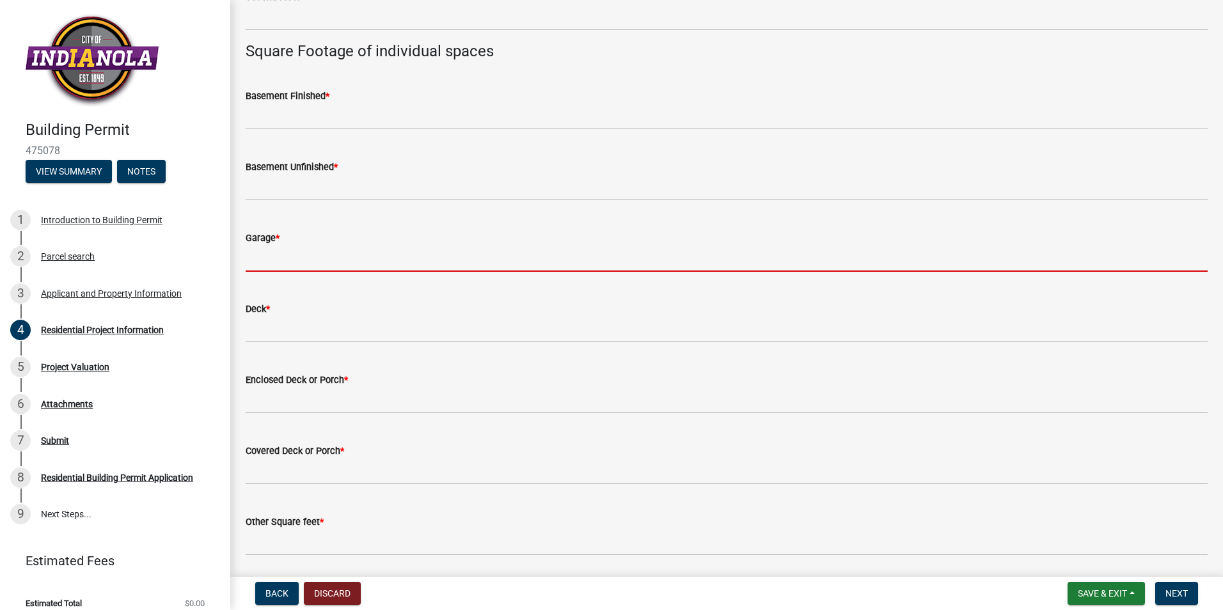
click at [293, 254] on input "text" at bounding box center [727, 259] width 962 height 26
click at [317, 259] on input "text" at bounding box center [727, 259] width 962 height 26
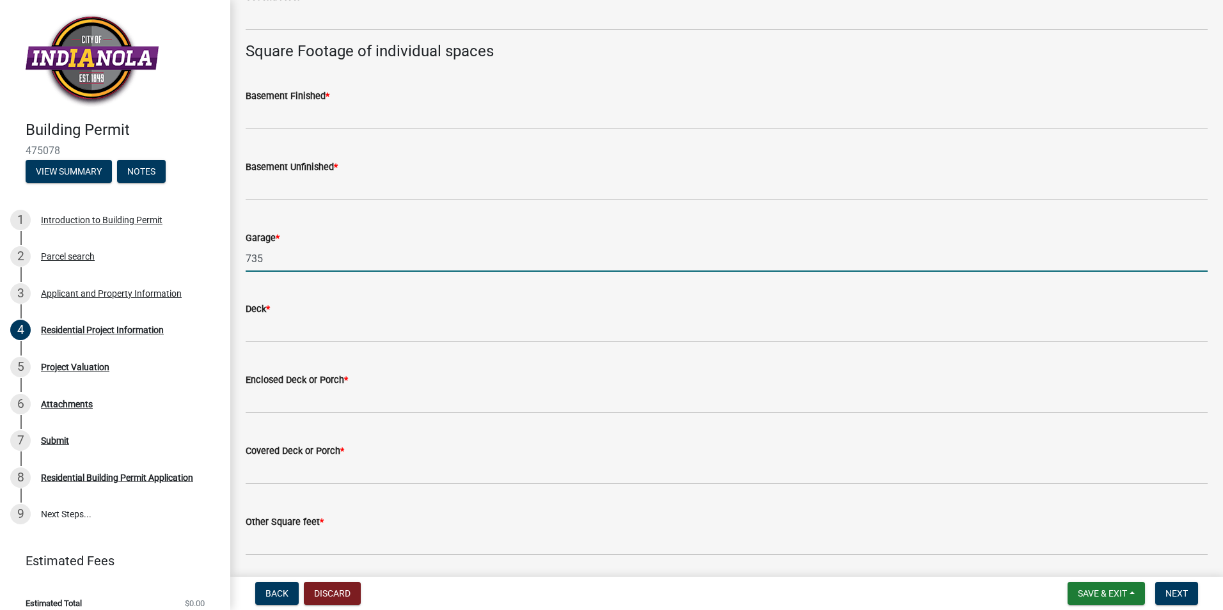
type input "735"
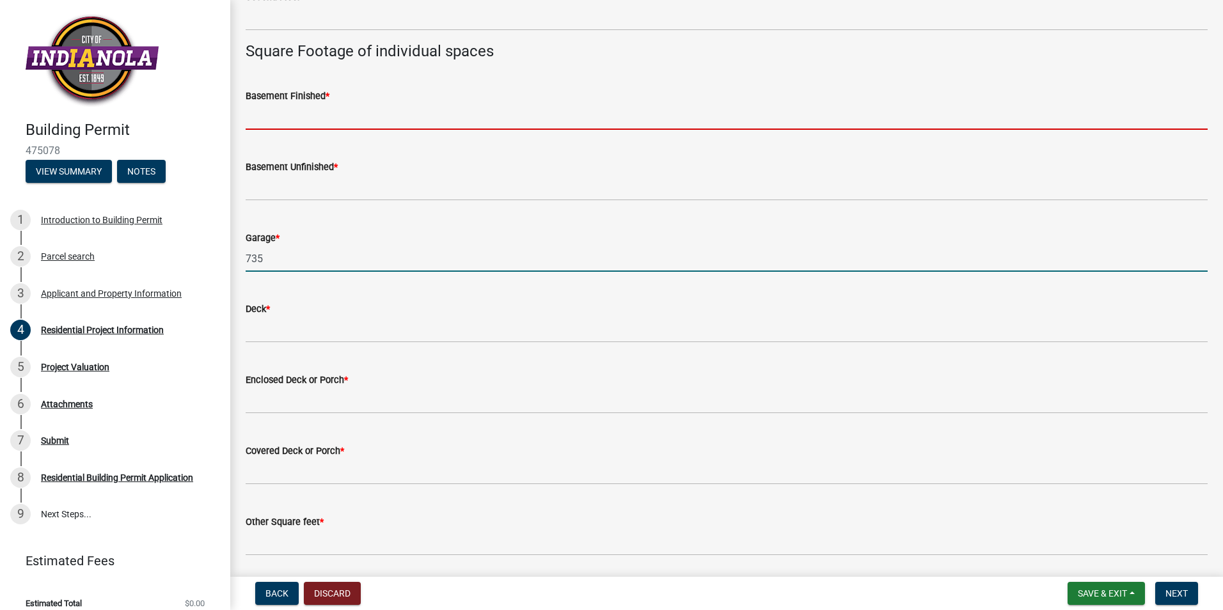
click at [383, 111] on input "text" at bounding box center [727, 117] width 962 height 26
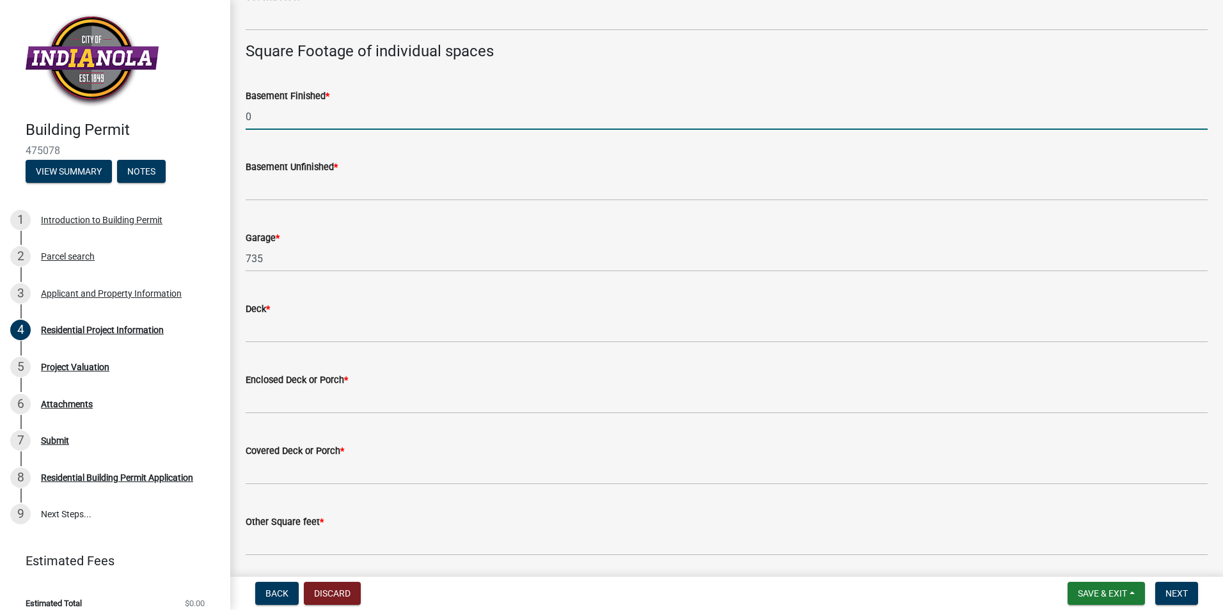
type input "0"
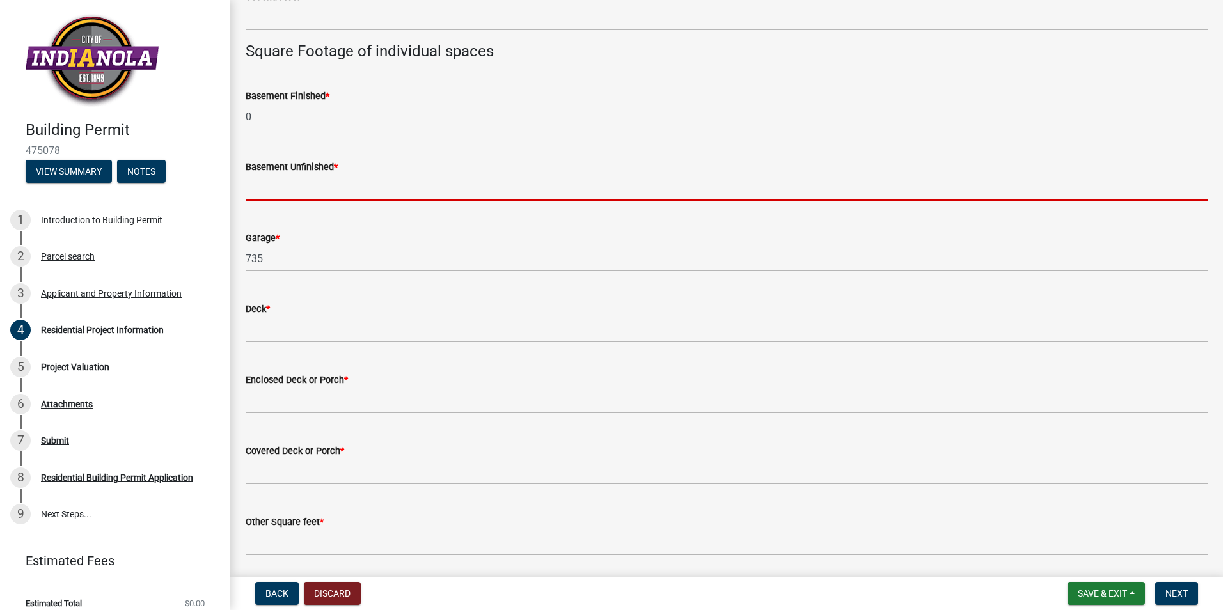
click at [272, 192] on input "text" at bounding box center [727, 188] width 962 height 26
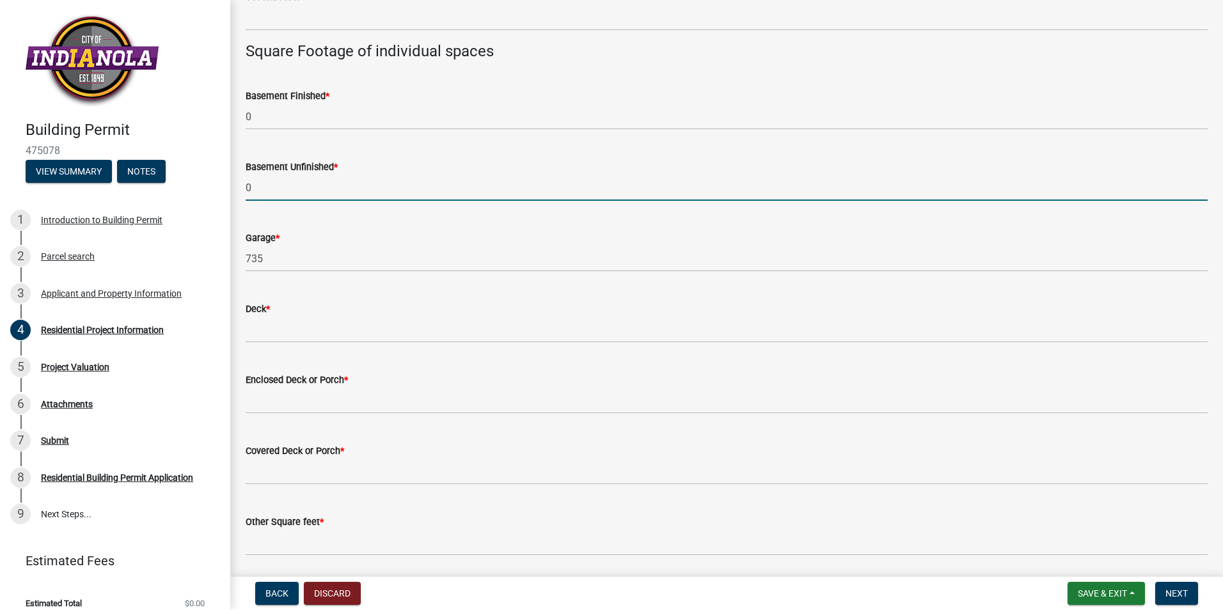
type input "0"
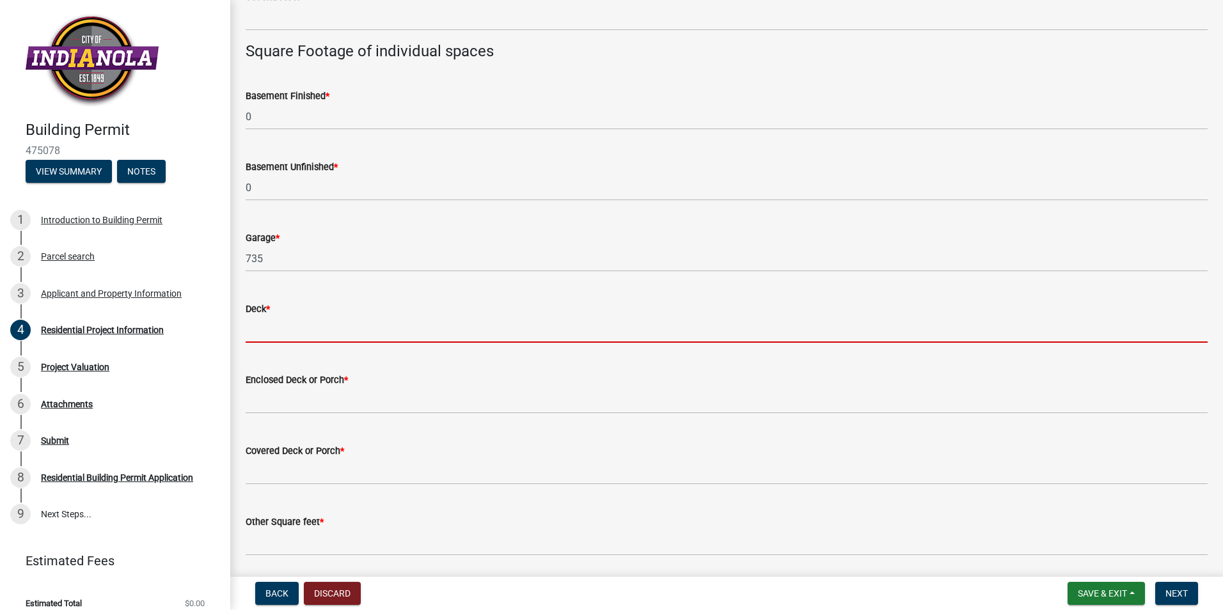
drag, startPoint x: 277, startPoint y: 326, endPoint x: 290, endPoint y: 322, distance: 13.4
click at [280, 324] on input "text" at bounding box center [727, 330] width 962 height 26
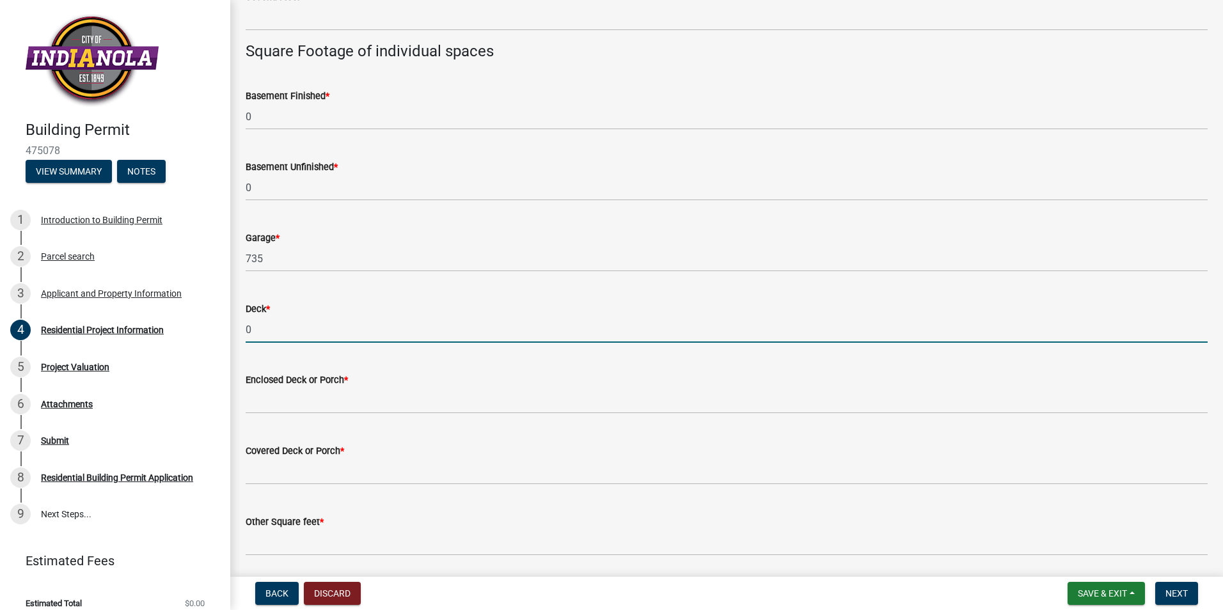
type input "0"
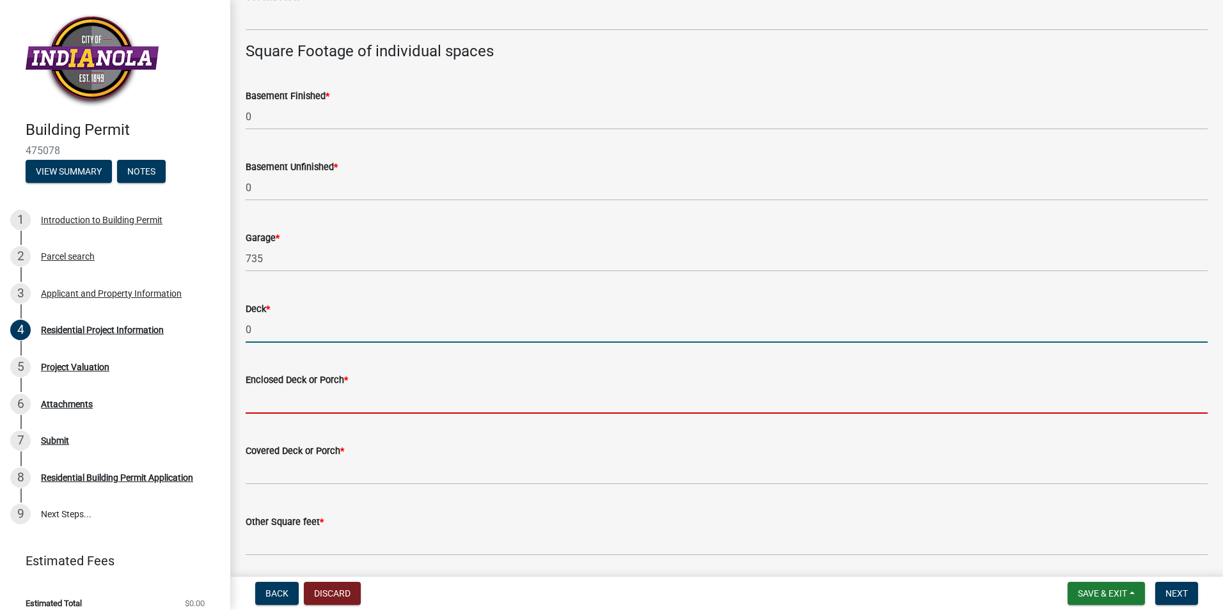
click at [344, 403] on input "text" at bounding box center [727, 401] width 962 height 26
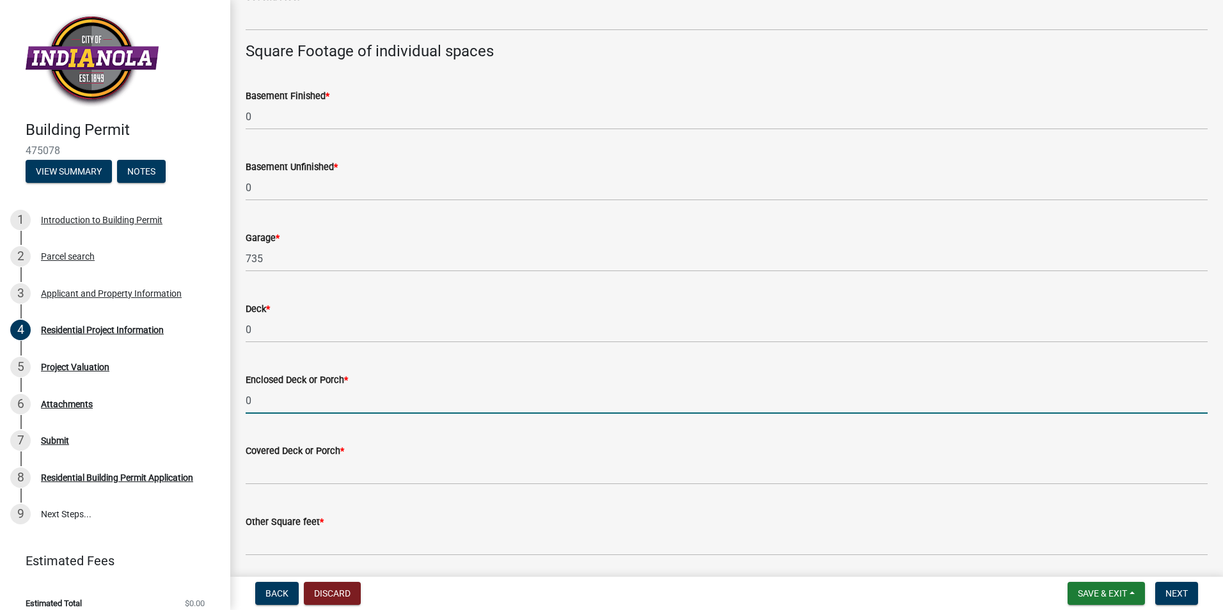
type input "0"
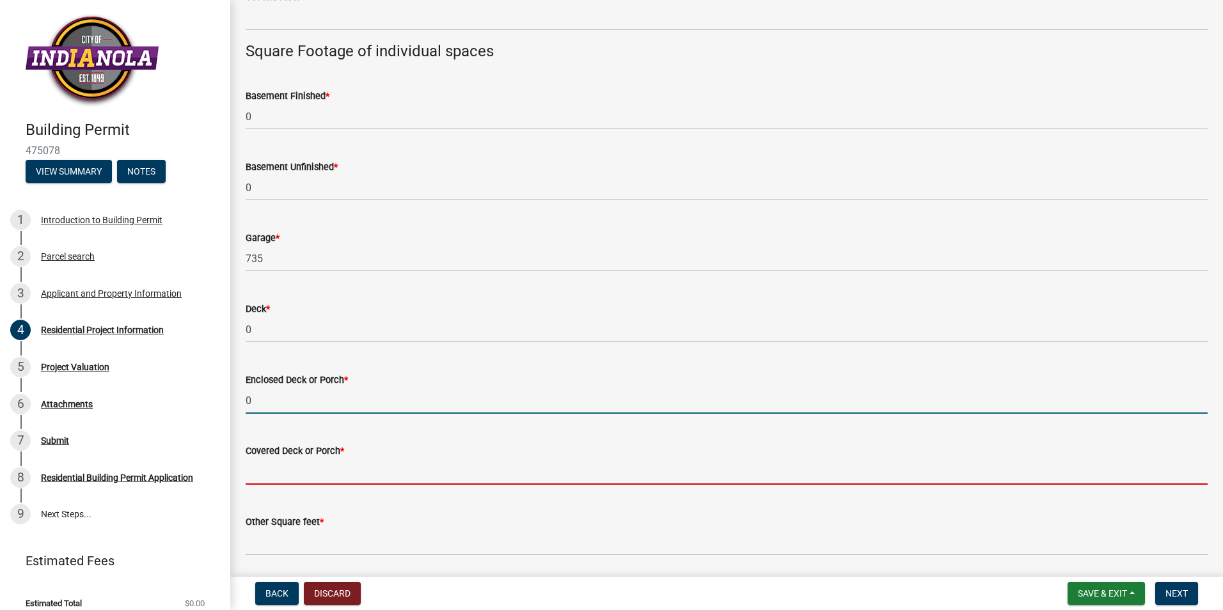
click at [270, 480] on input "text" at bounding box center [727, 472] width 962 height 26
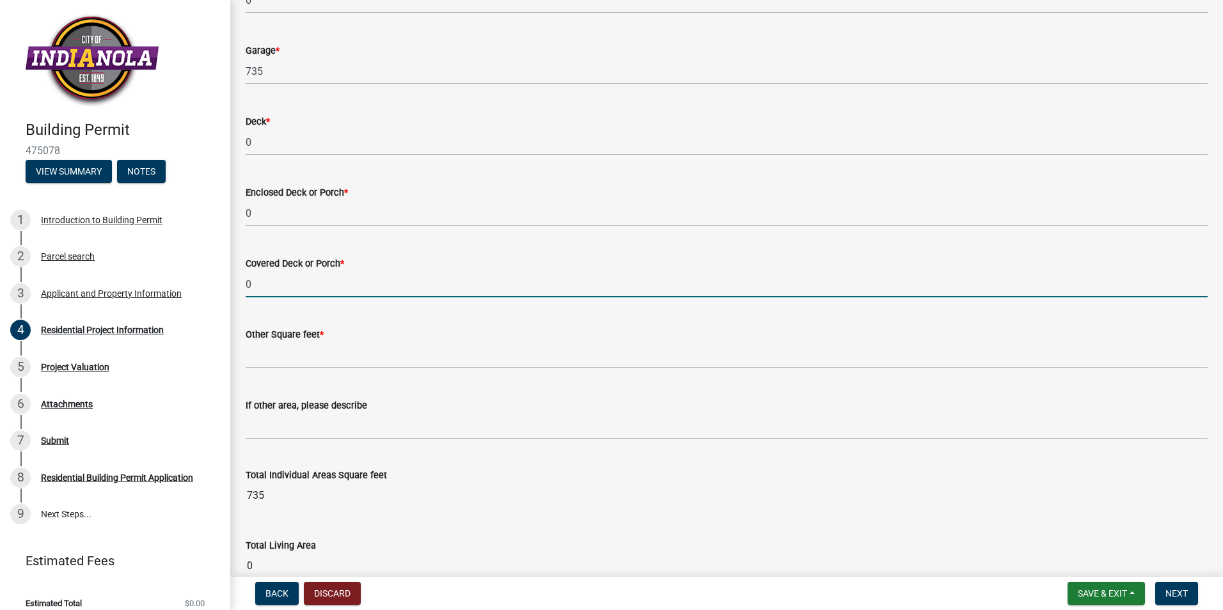
scroll to position [1044, 0]
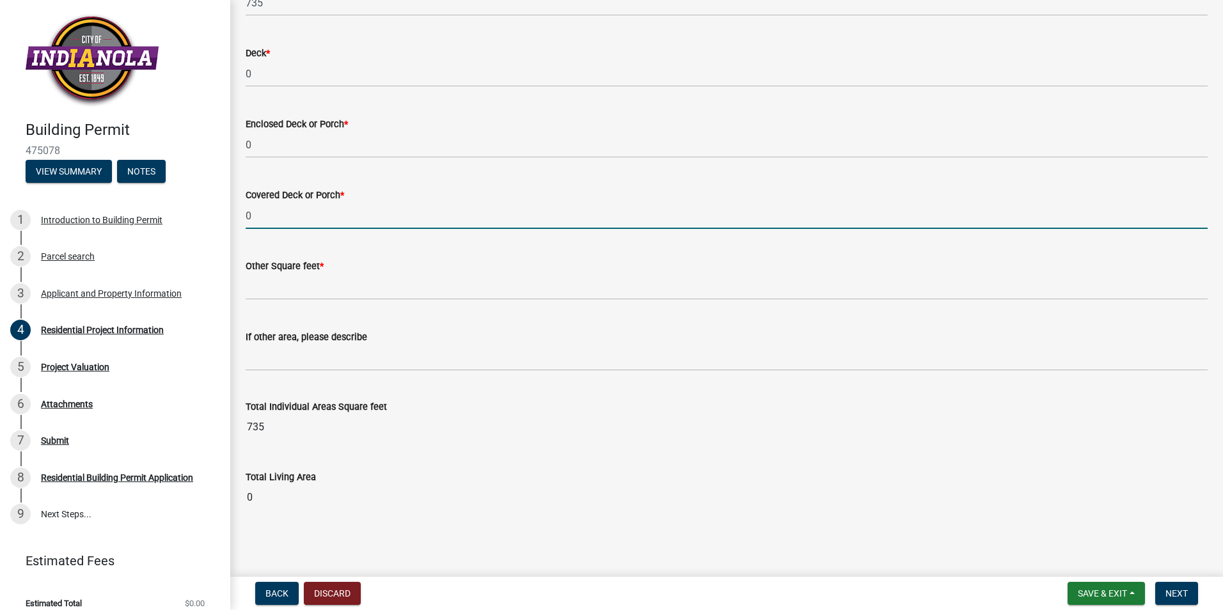
type input "0"
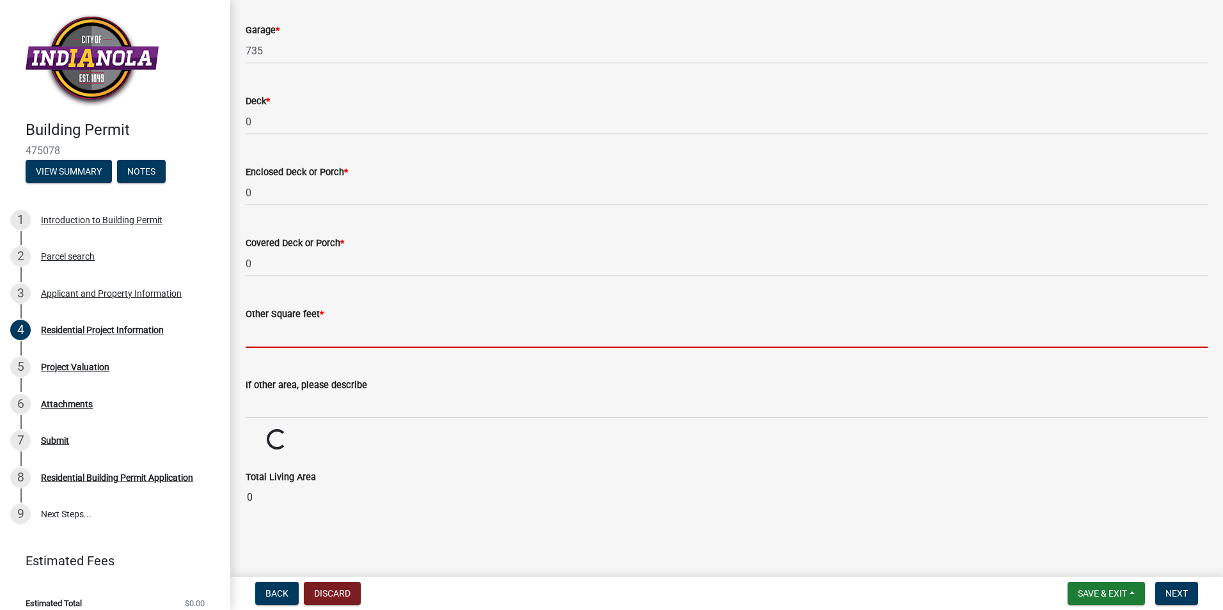
scroll to position [996, 0]
click at [299, 290] on div "Other Square feet *" at bounding box center [727, 318] width 962 height 59
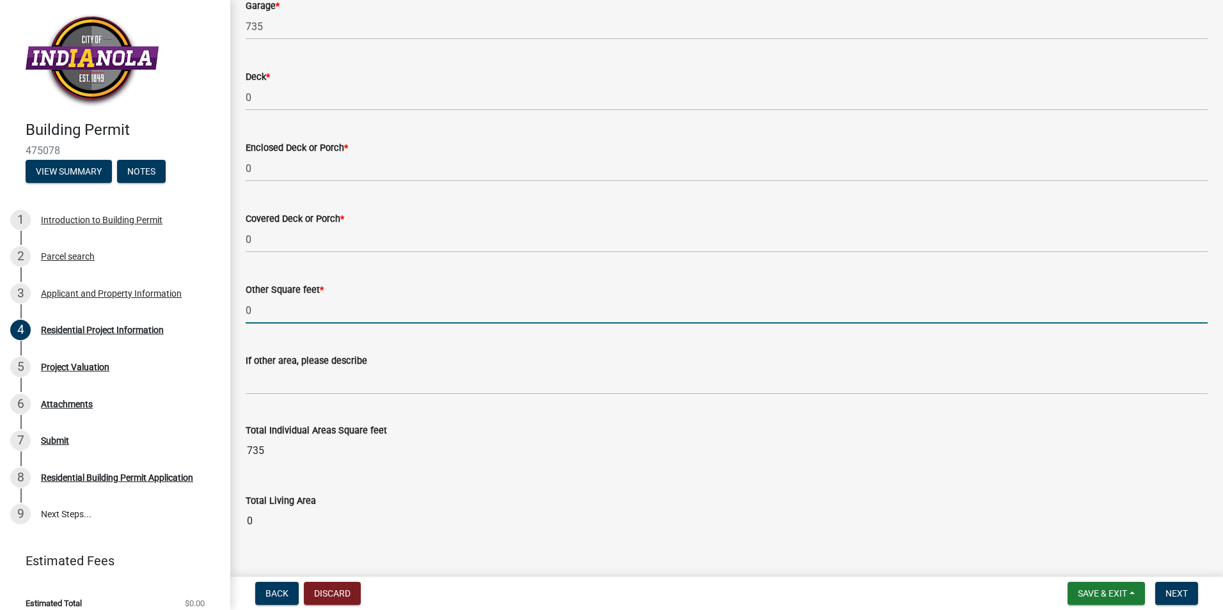
scroll to position [1044, 0]
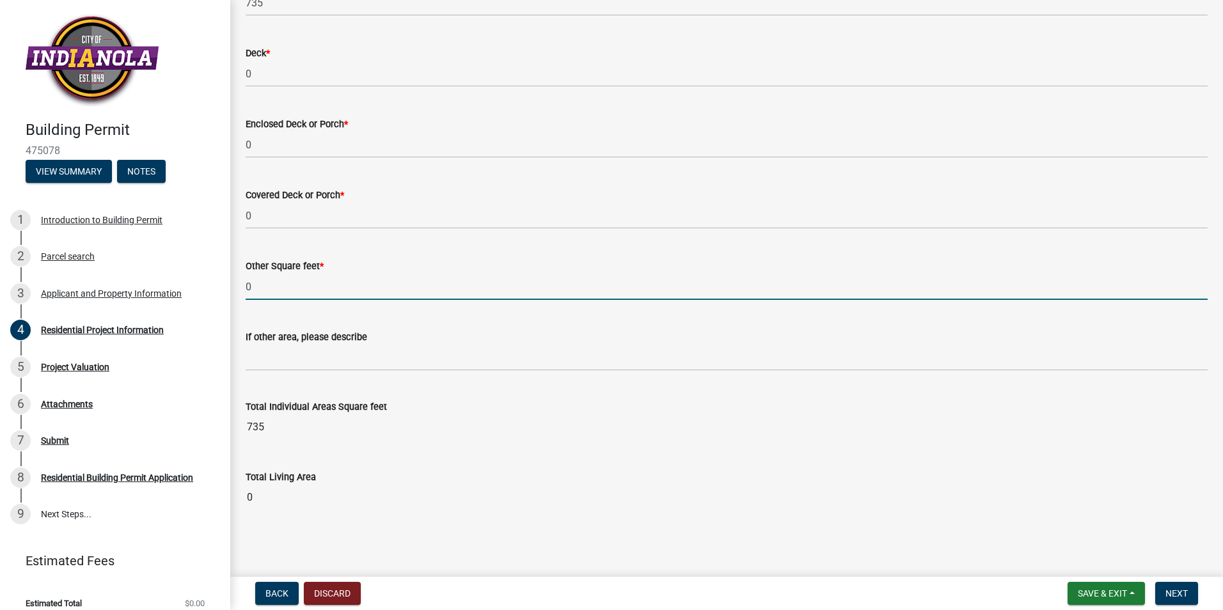
type input "0"
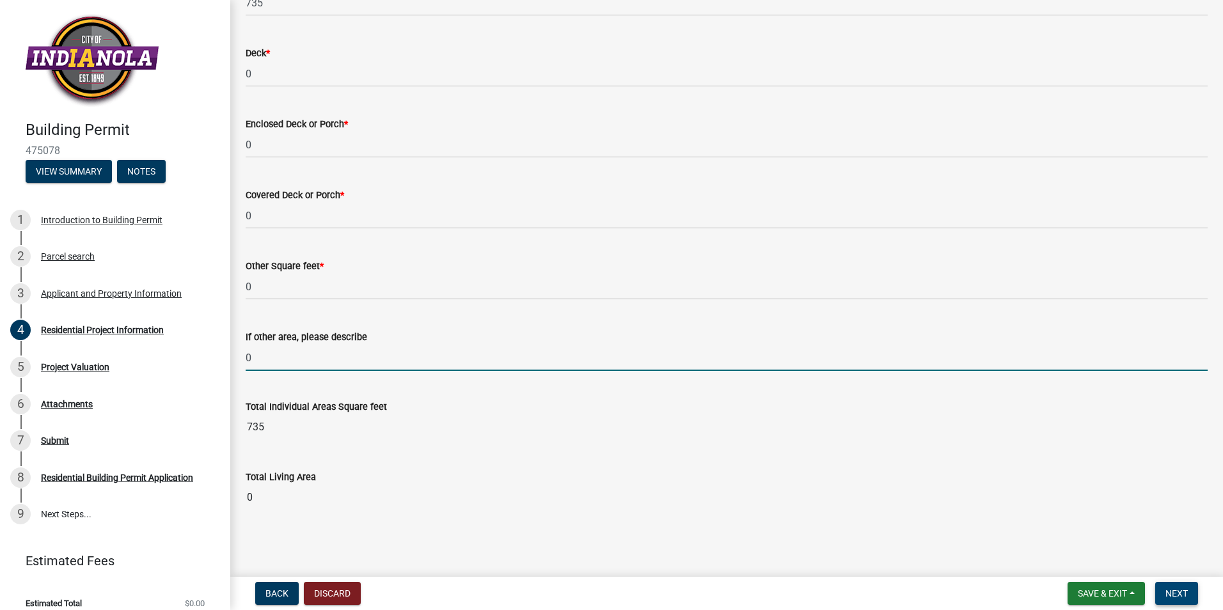
type input "0"
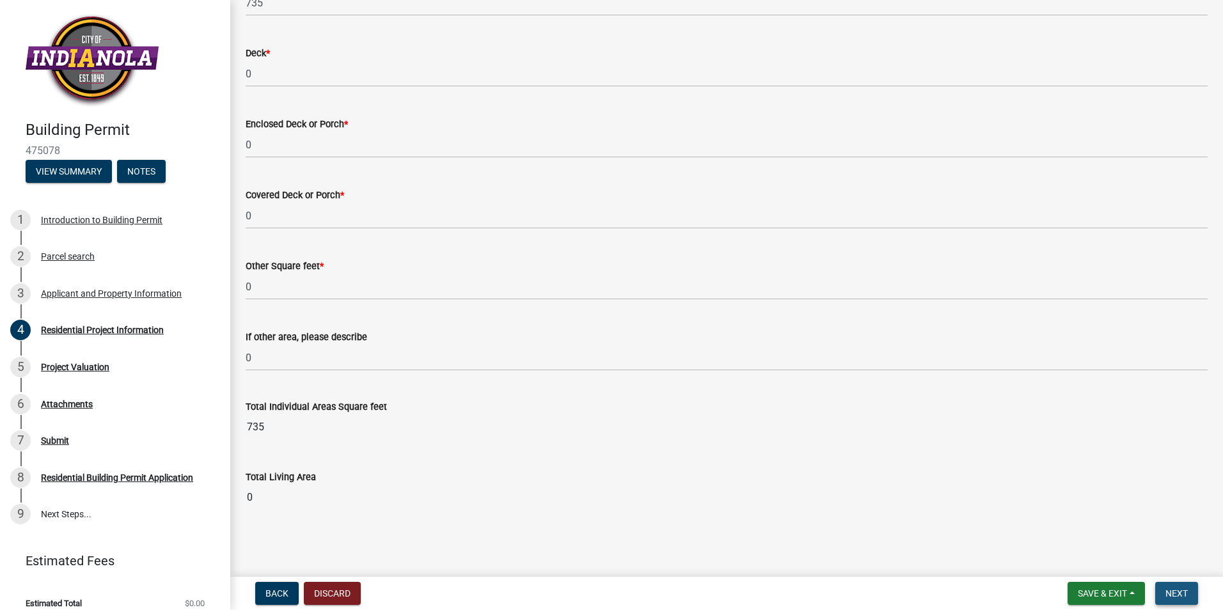
click at [1182, 597] on span "Next" at bounding box center [1177, 594] width 22 height 10
click at [1176, 594] on span "Next" at bounding box center [1177, 594] width 22 height 10
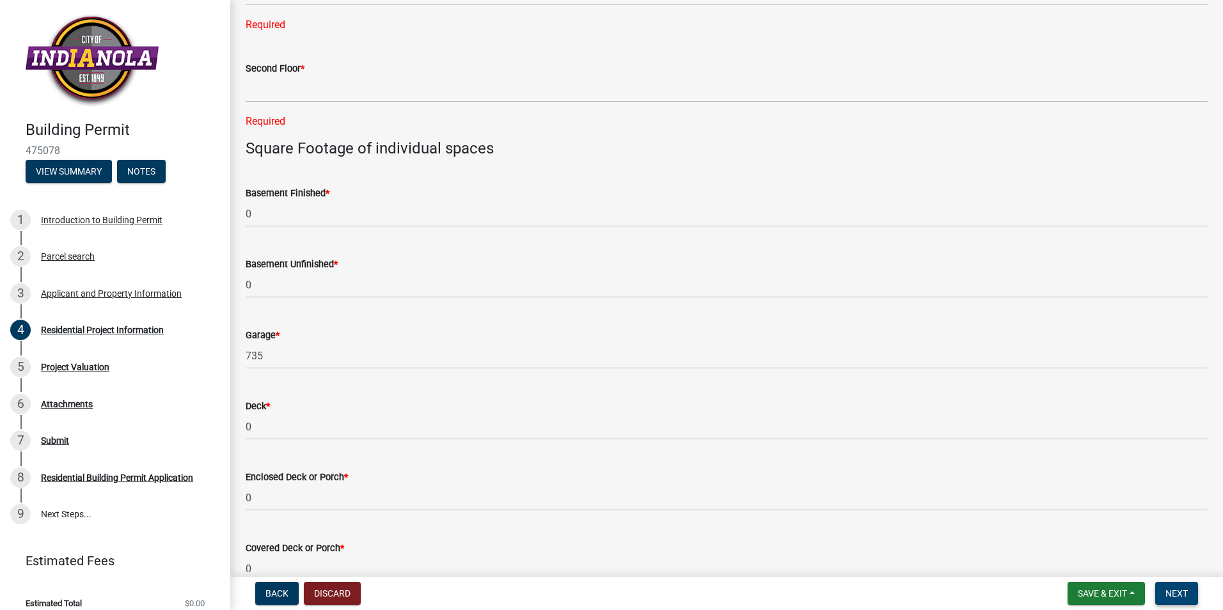
scroll to position [663, 0]
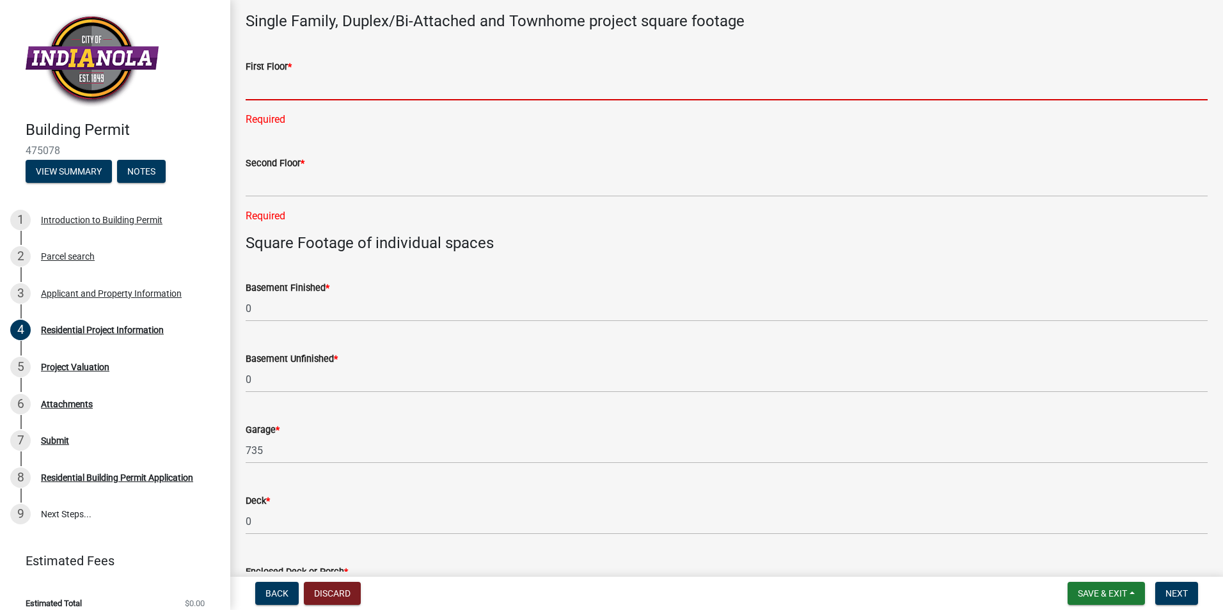
click at [311, 93] on input "text" at bounding box center [727, 87] width 962 height 26
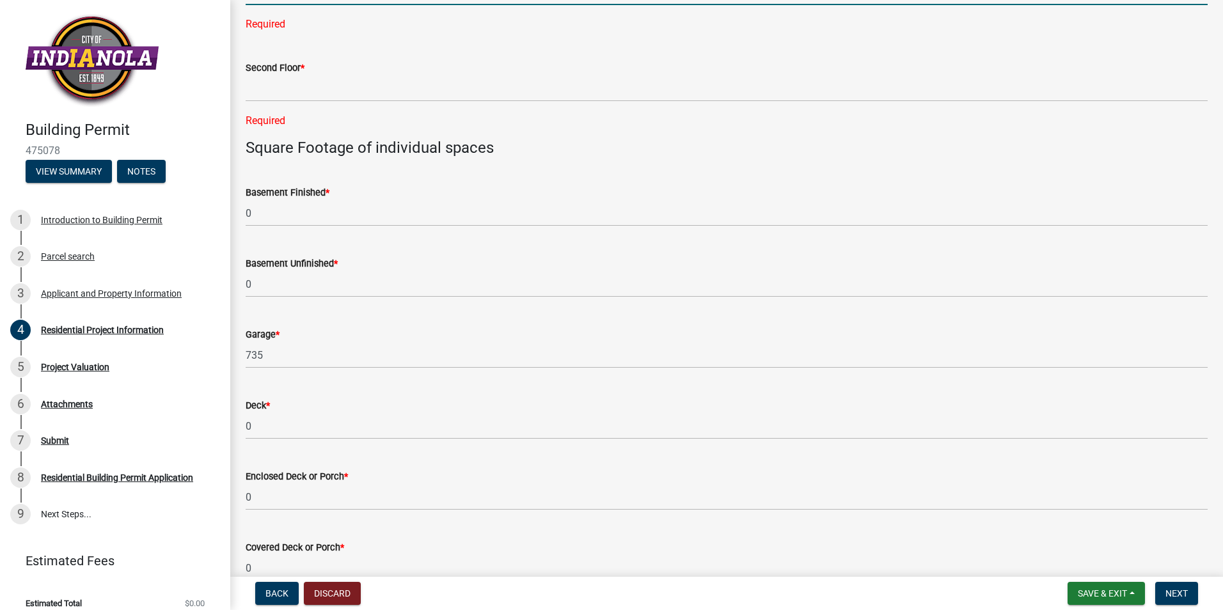
scroll to position [791, 0]
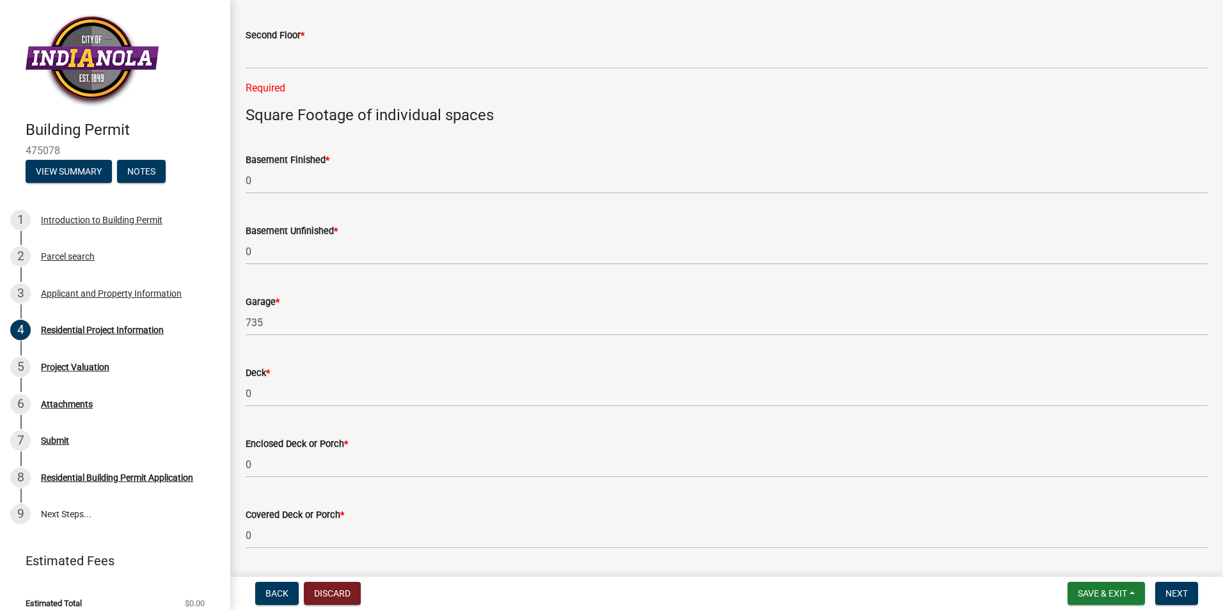
type input "0"
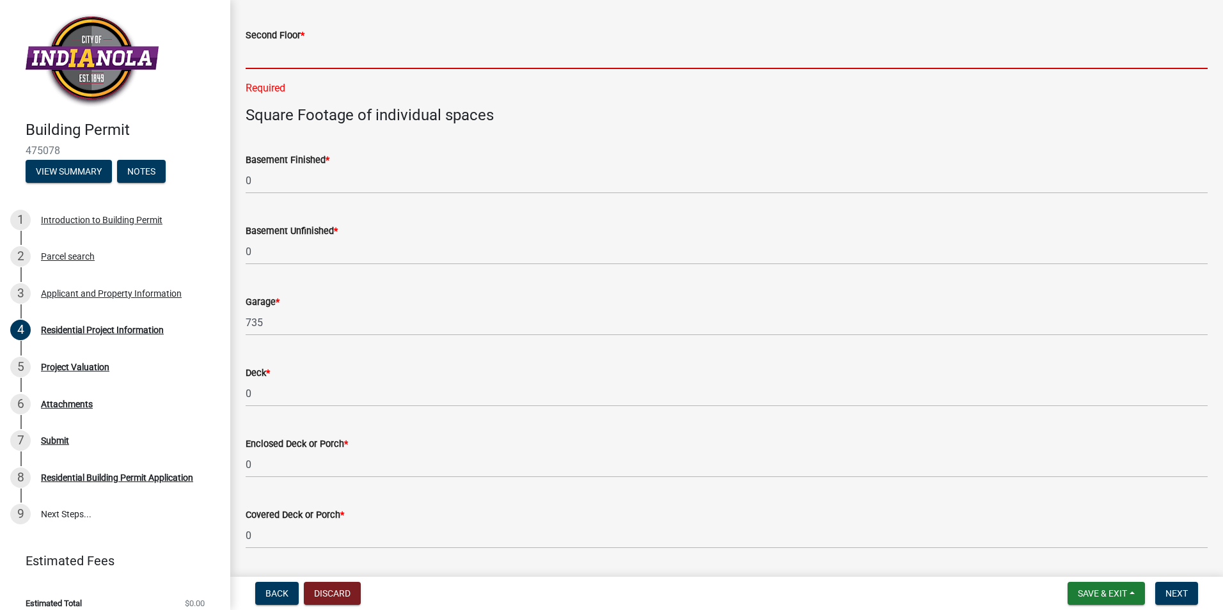
click at [338, 59] on div "Second Floor * Required" at bounding box center [727, 53] width 962 height 86
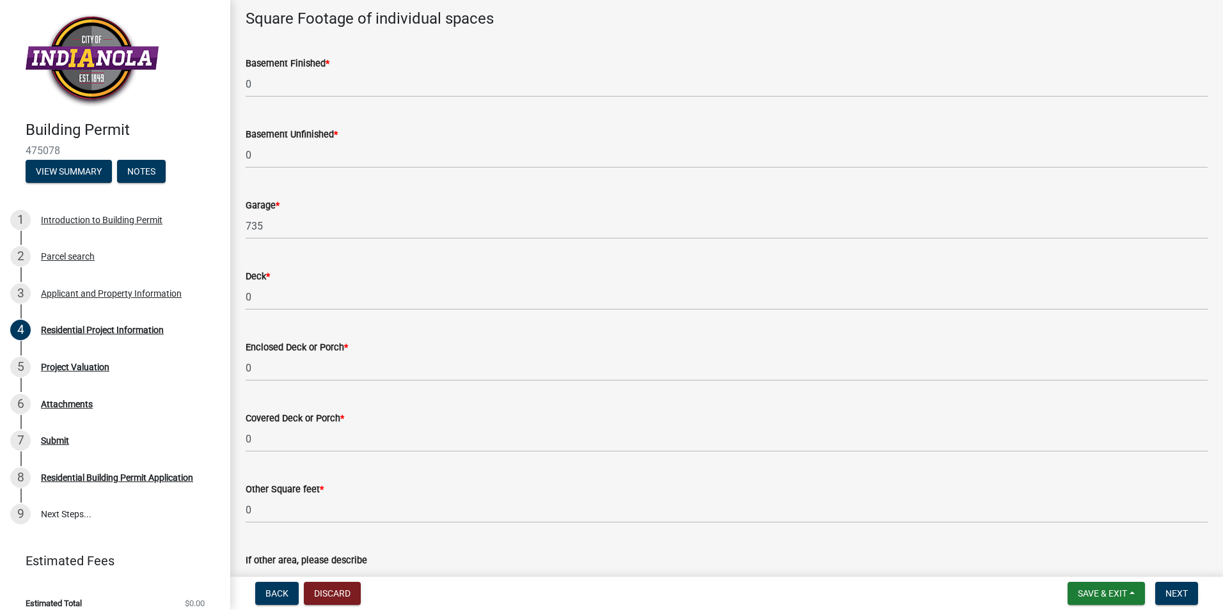
scroll to position [983, 0]
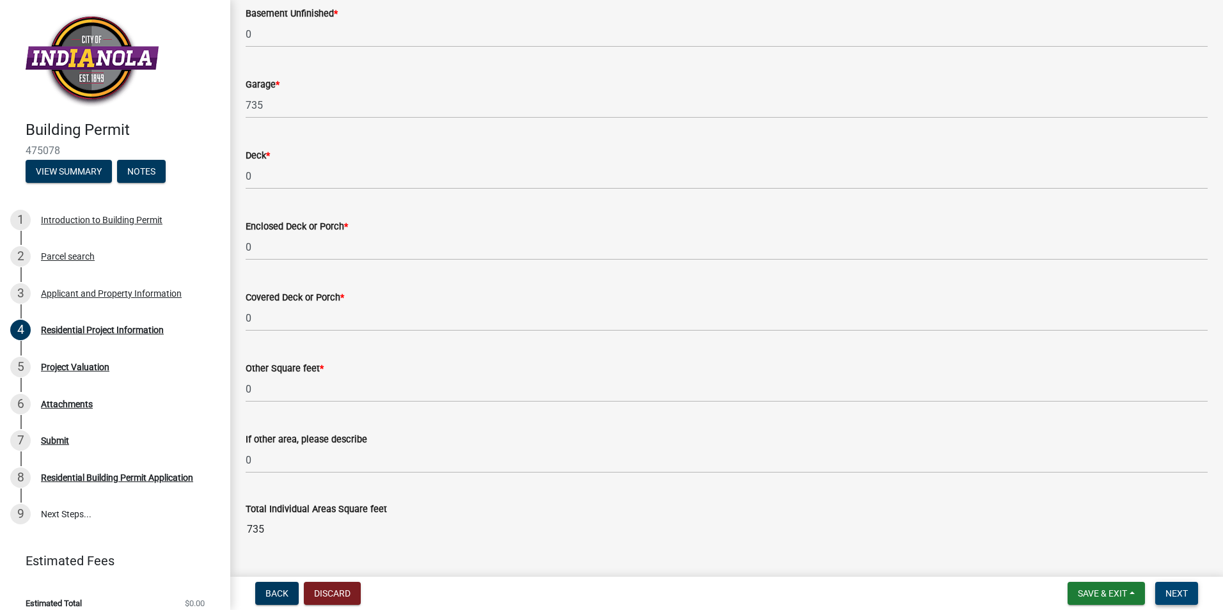
type input "0"
click at [1187, 589] on span "Next" at bounding box center [1177, 594] width 22 height 10
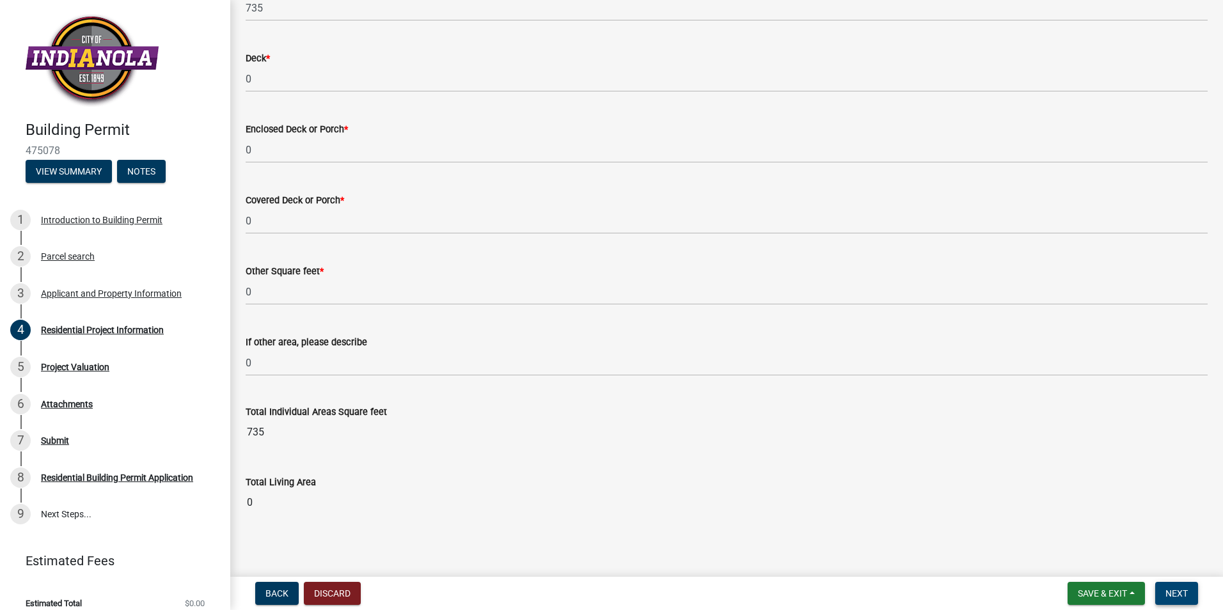
scroll to position [1059, 0]
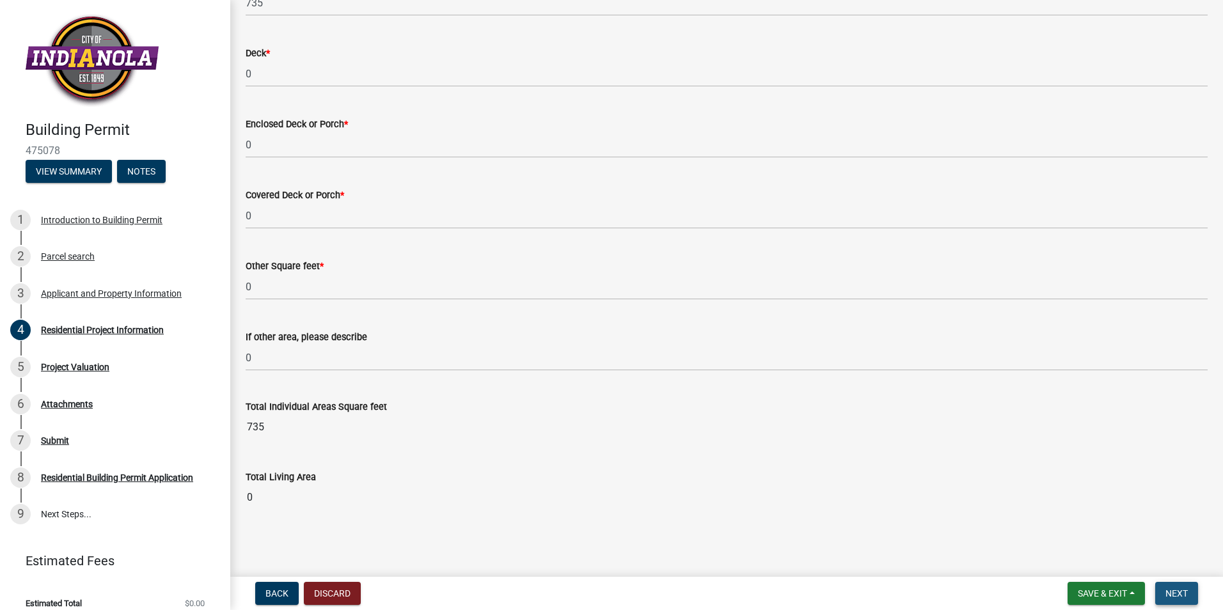
click at [1182, 592] on span "Next" at bounding box center [1177, 594] width 22 height 10
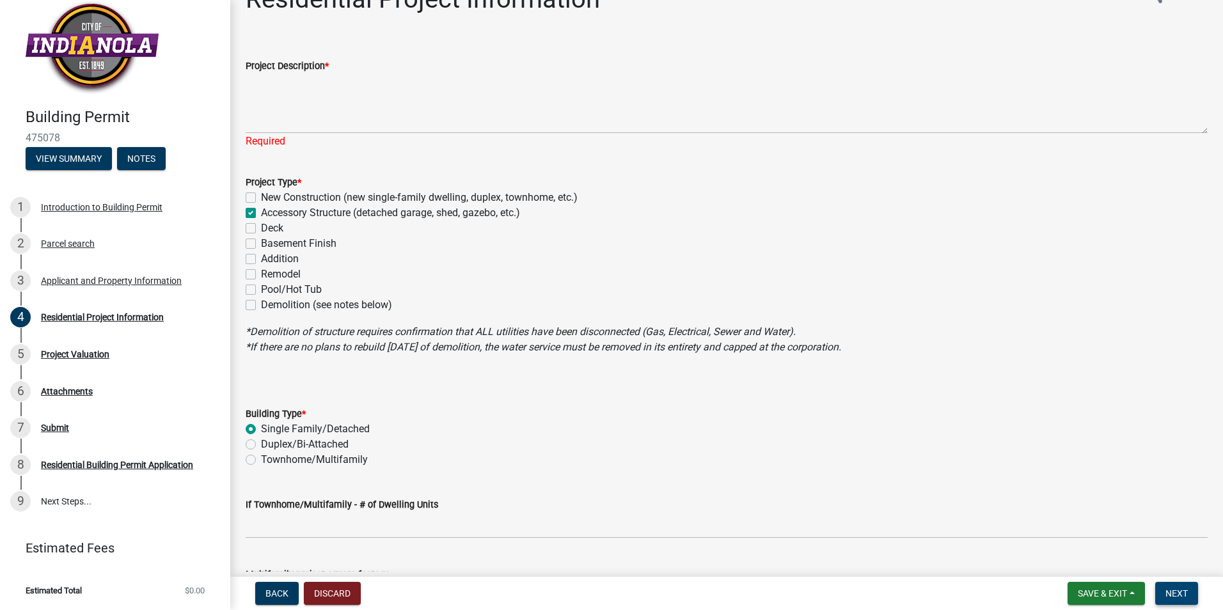
scroll to position [0, 0]
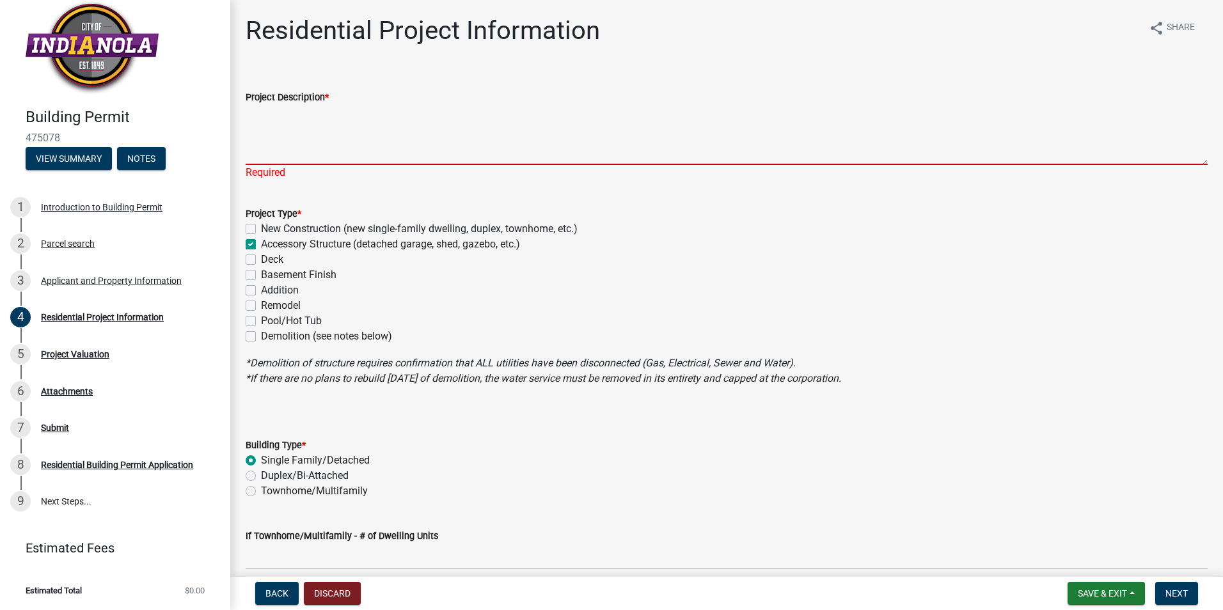
click at [359, 158] on textarea "Project Description *" at bounding box center [727, 135] width 962 height 60
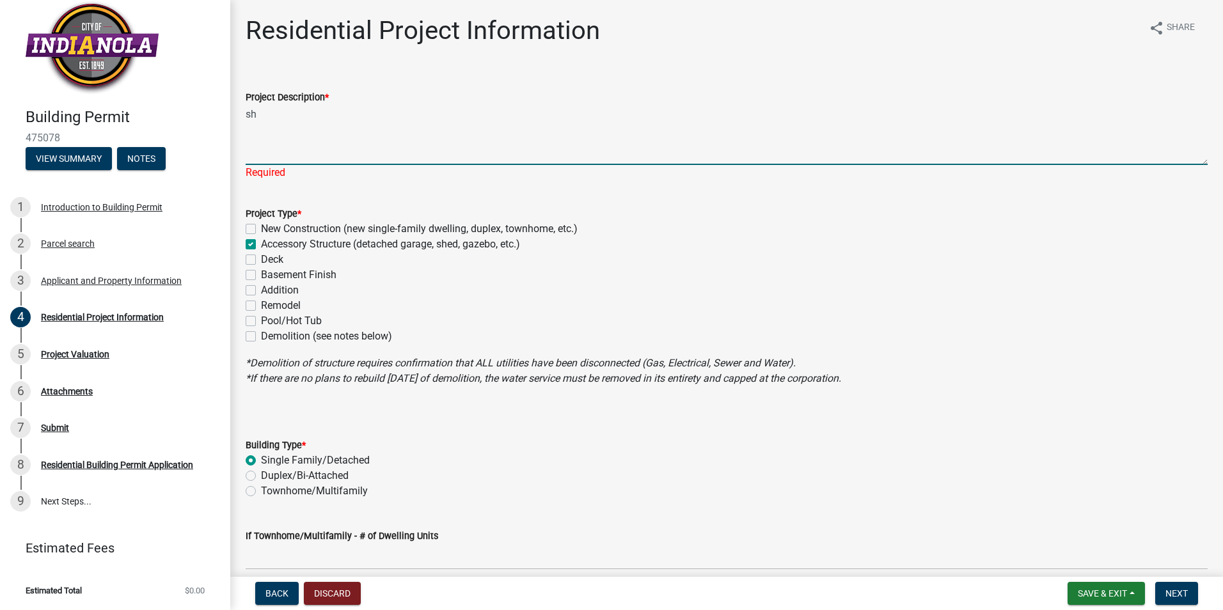
type textarea "s"
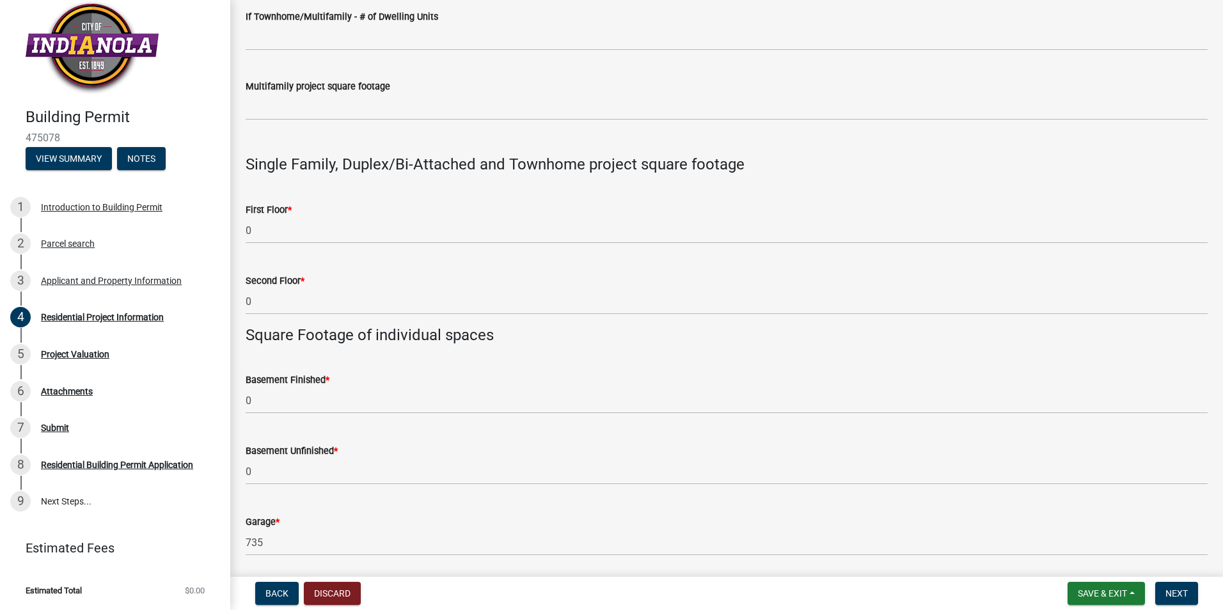
scroll to position [768, 0]
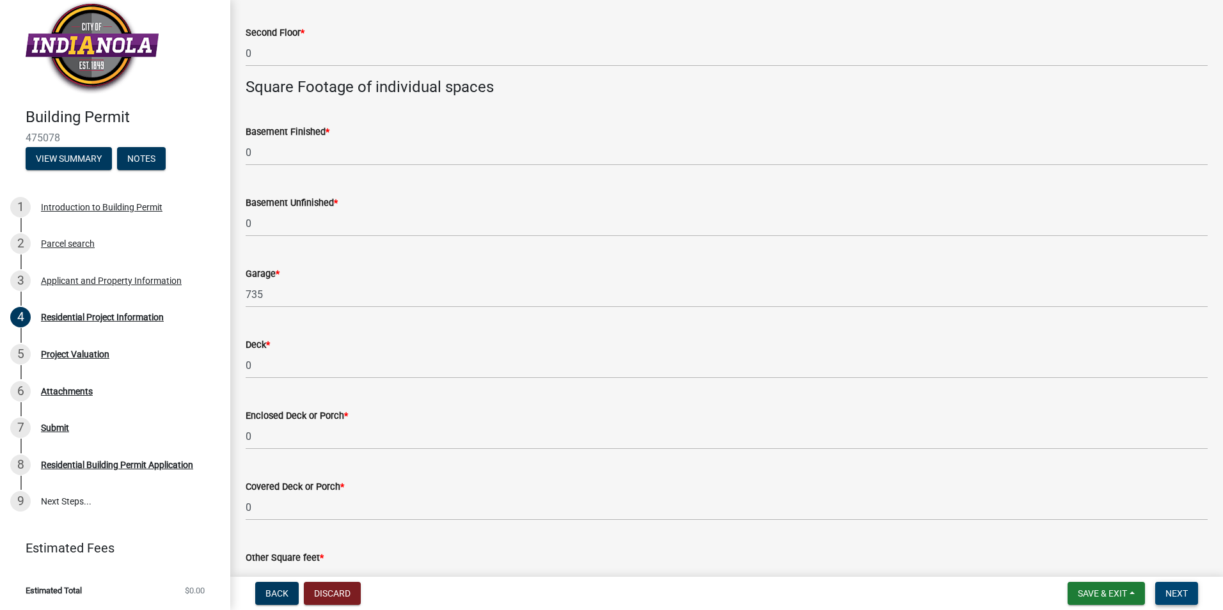
type textarea "big shed"
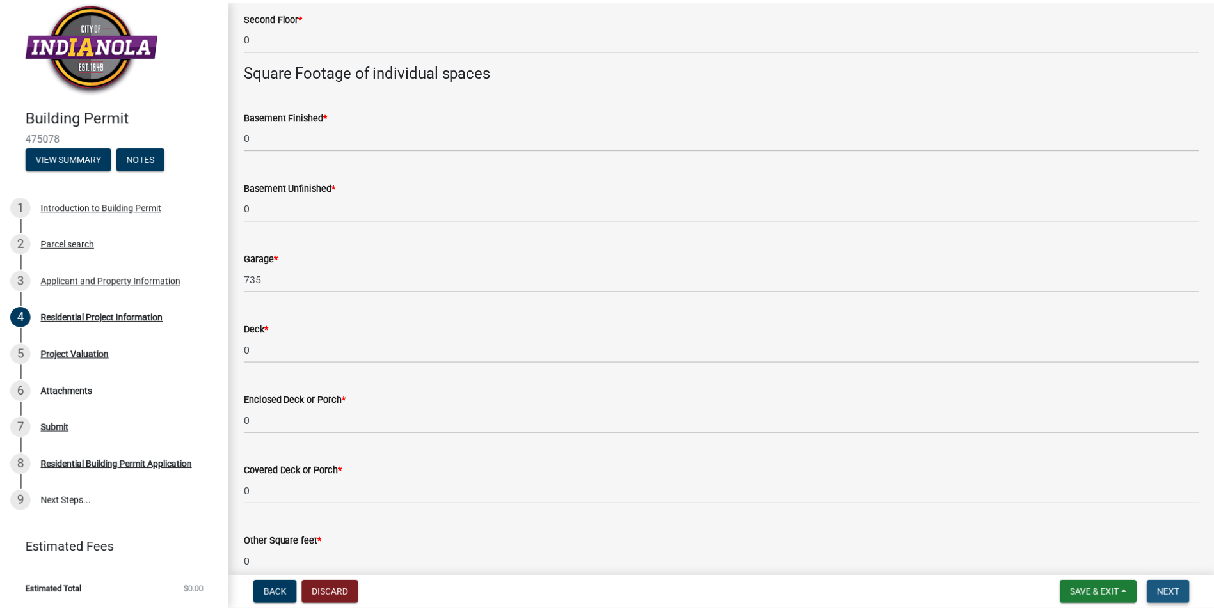
scroll to position [0, 0]
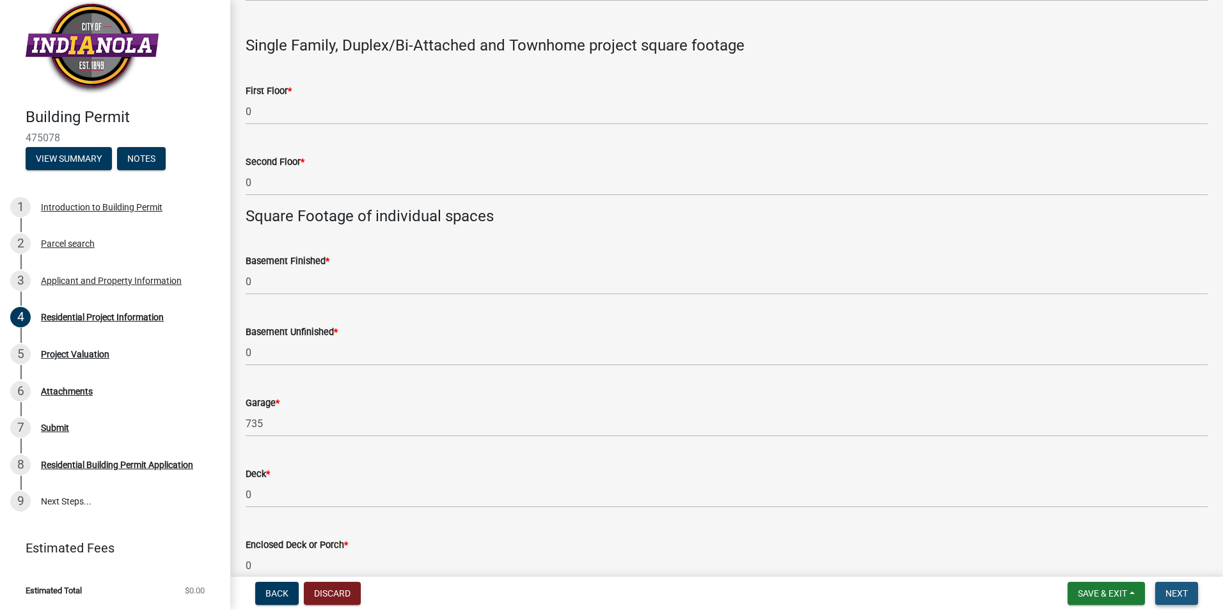
click at [1174, 592] on span "Next" at bounding box center [1177, 594] width 22 height 10
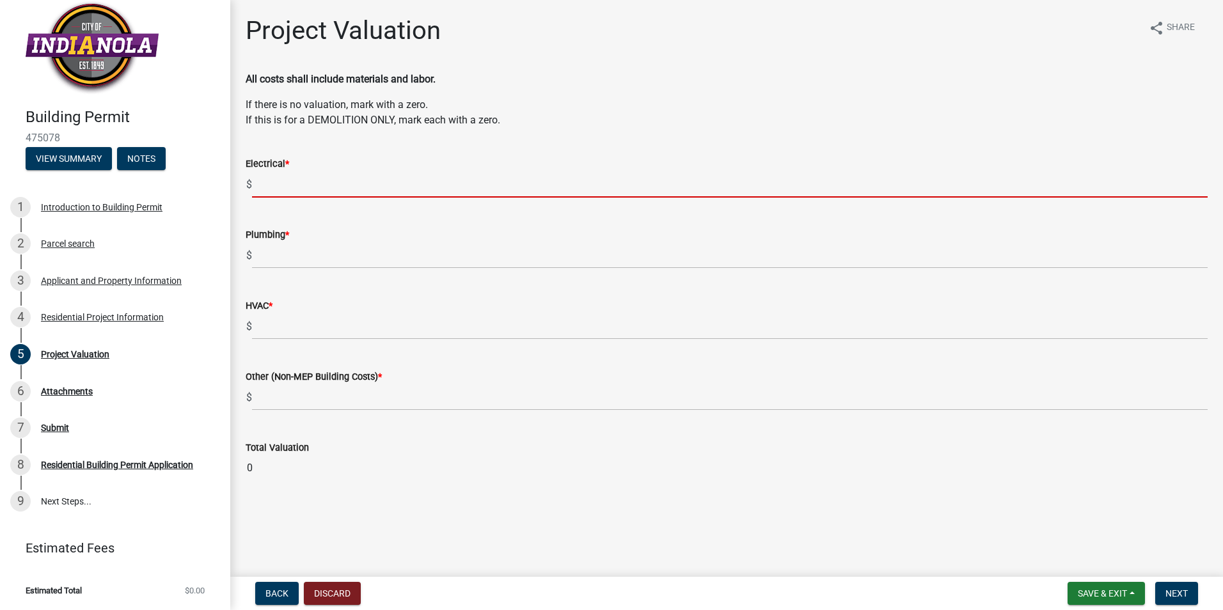
click at [274, 185] on input "text" at bounding box center [730, 184] width 956 height 26
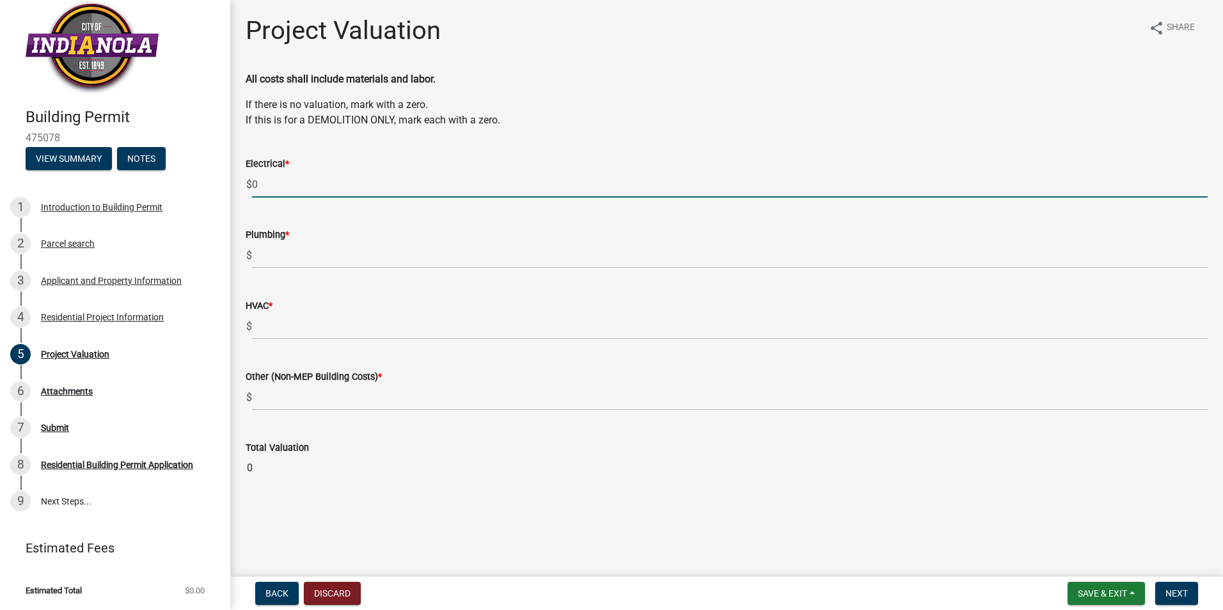
type input "0"
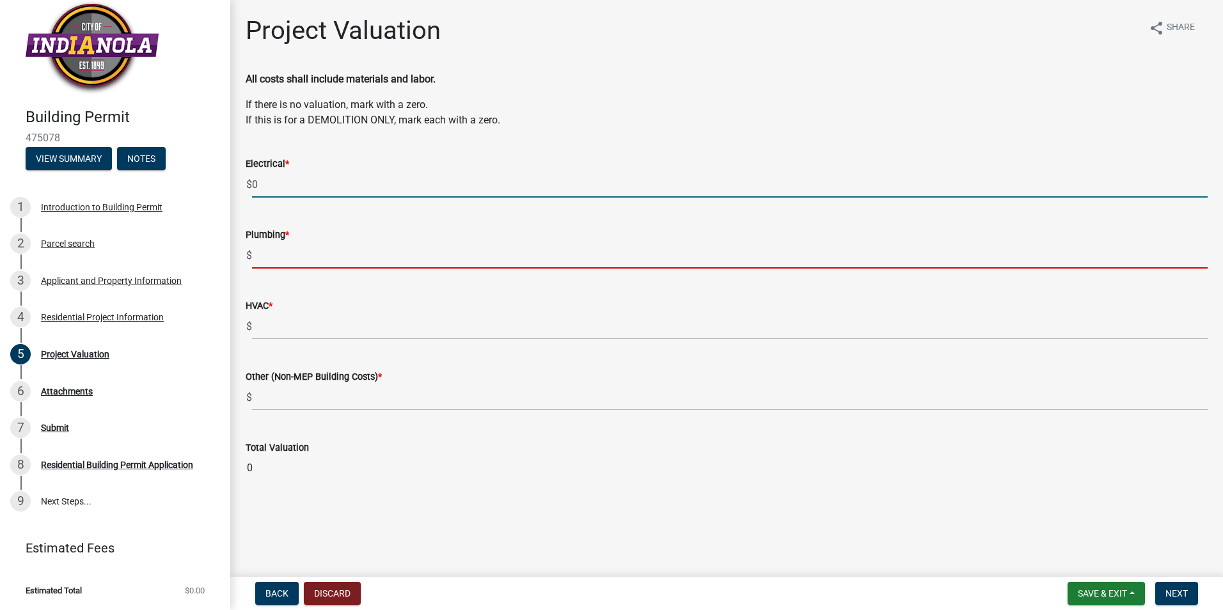
click at [282, 258] on input "text" at bounding box center [730, 255] width 956 height 26
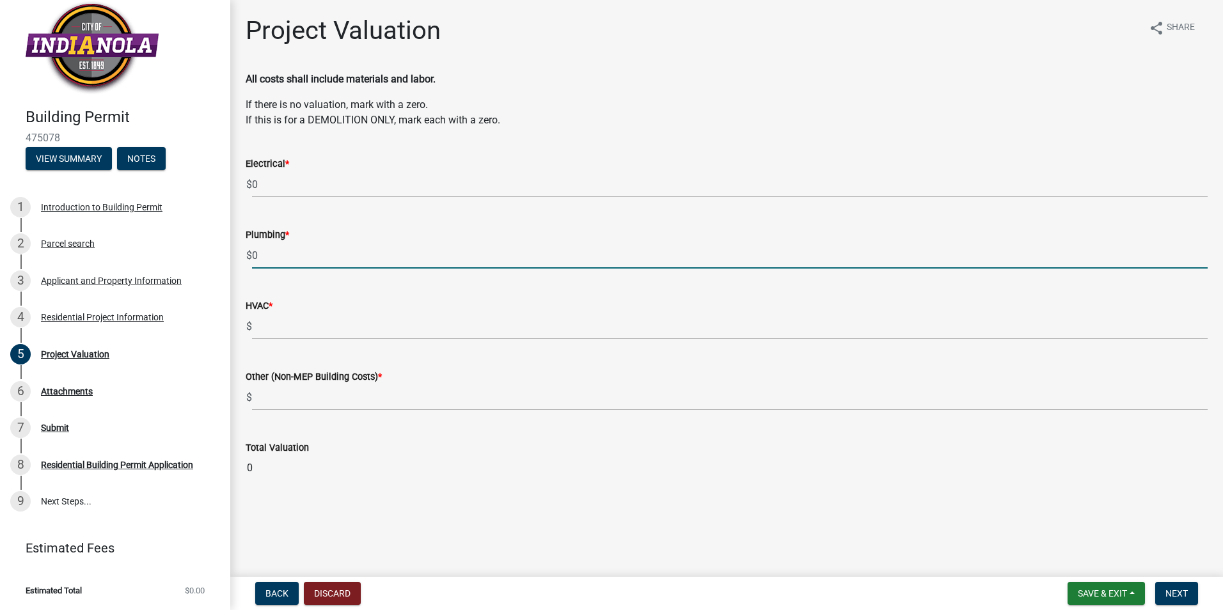
type input "0"
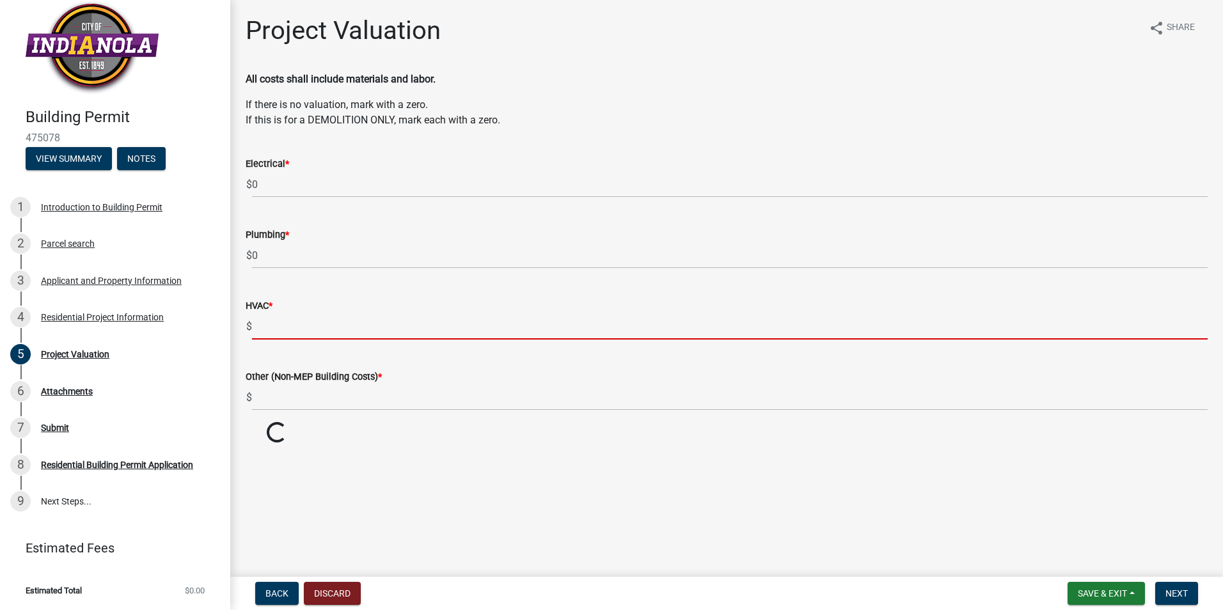
click at [281, 333] on input "text" at bounding box center [730, 326] width 956 height 26
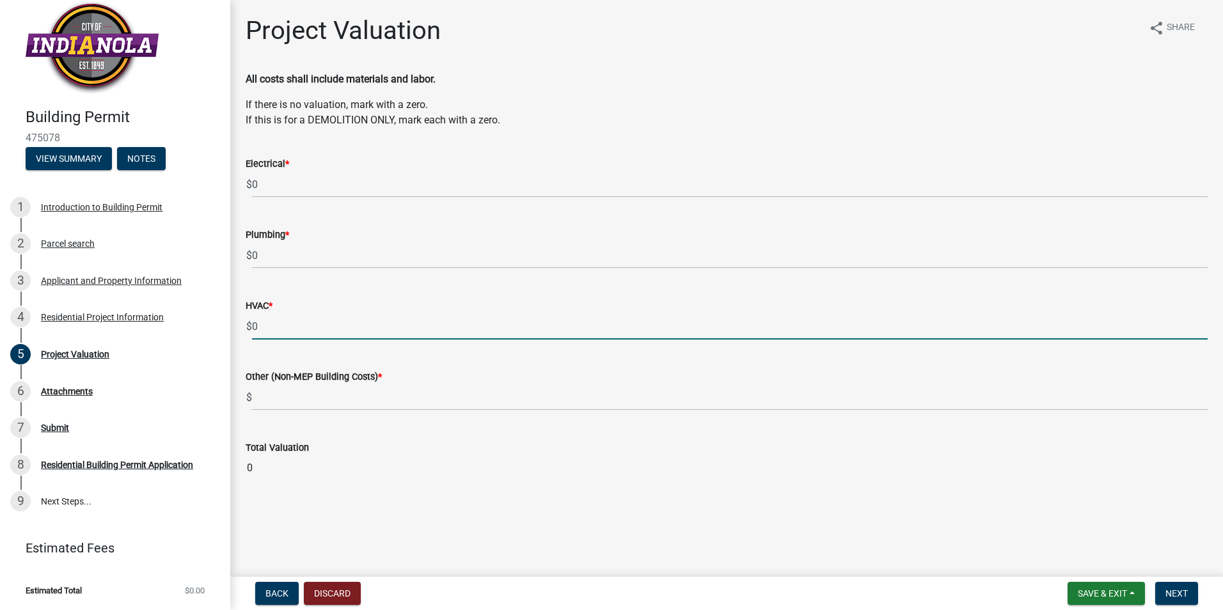
type input "0"
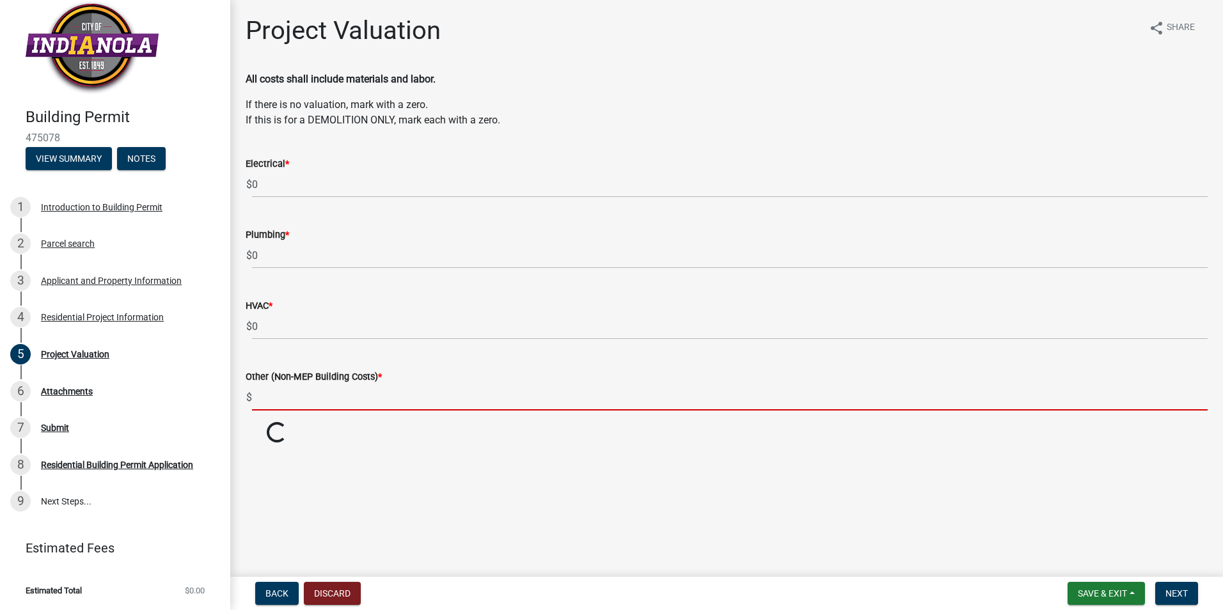
click at [278, 400] on input "text" at bounding box center [730, 397] width 956 height 26
type input "0"
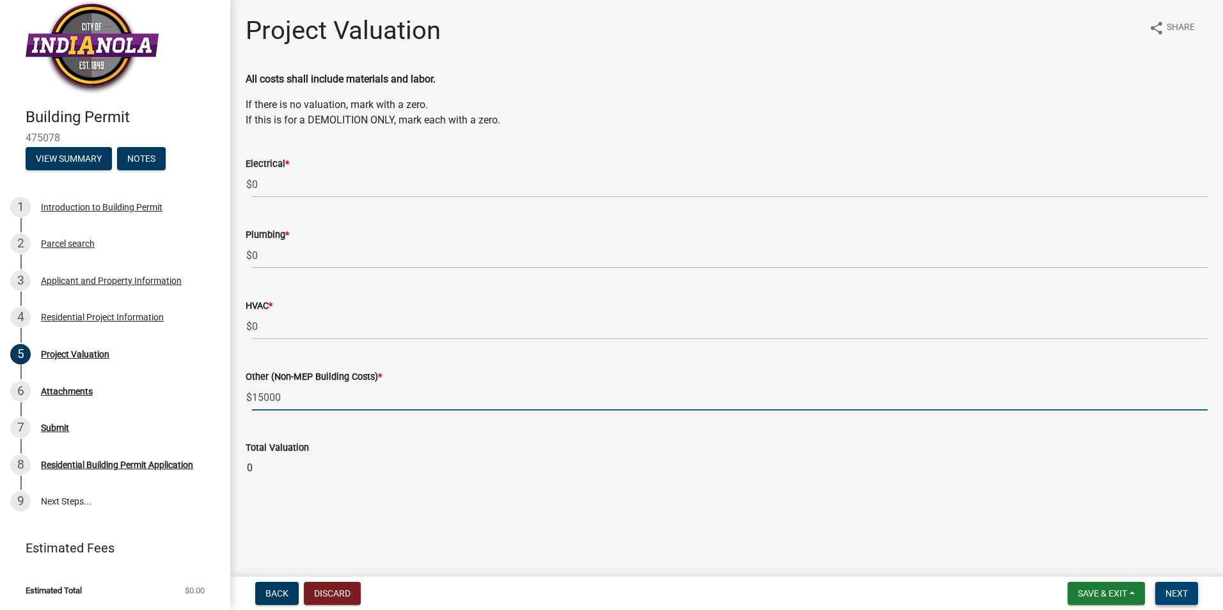
type input "15000"
click at [1176, 598] on span "Next" at bounding box center [1177, 594] width 22 height 10
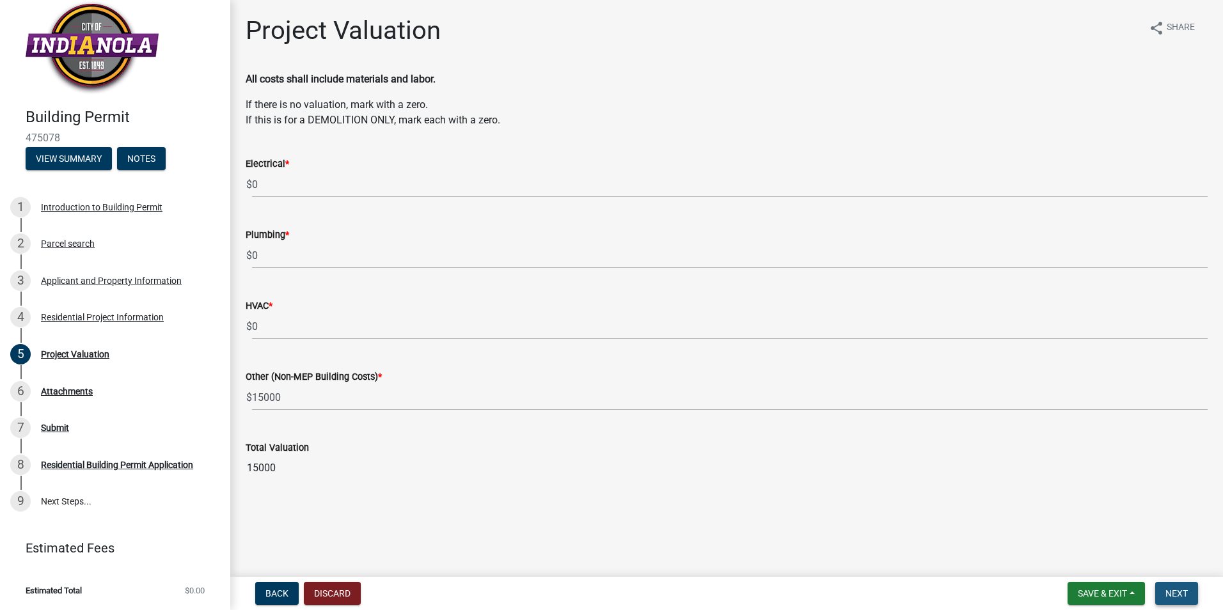
click at [1173, 591] on span "Next" at bounding box center [1177, 594] width 22 height 10
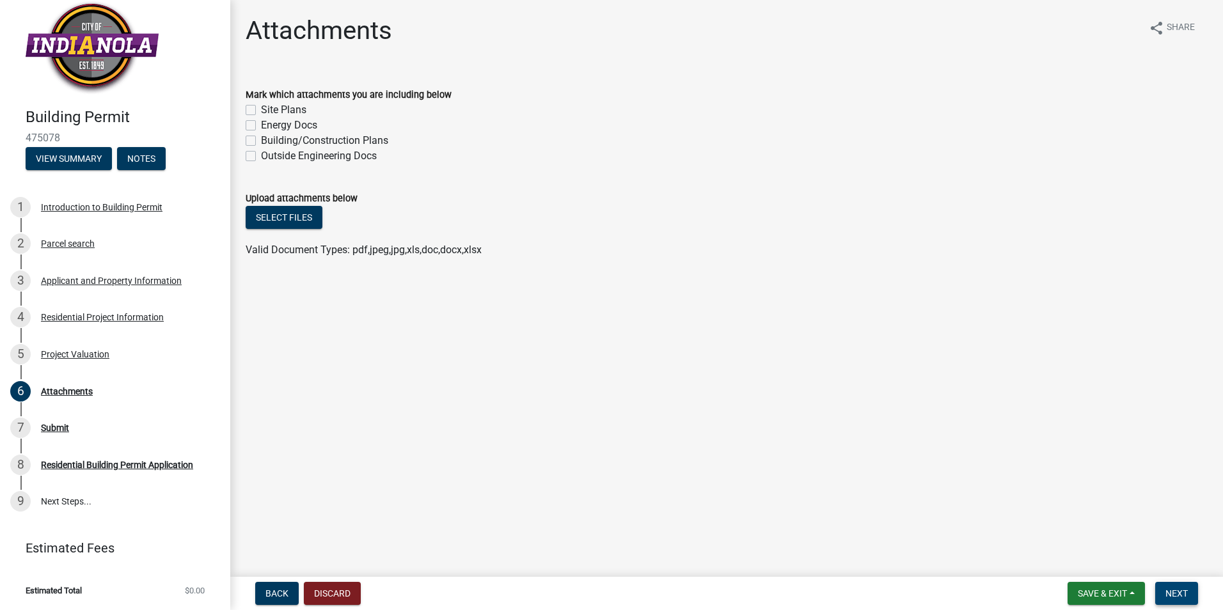
click at [1180, 591] on span "Next" at bounding box center [1177, 594] width 22 height 10
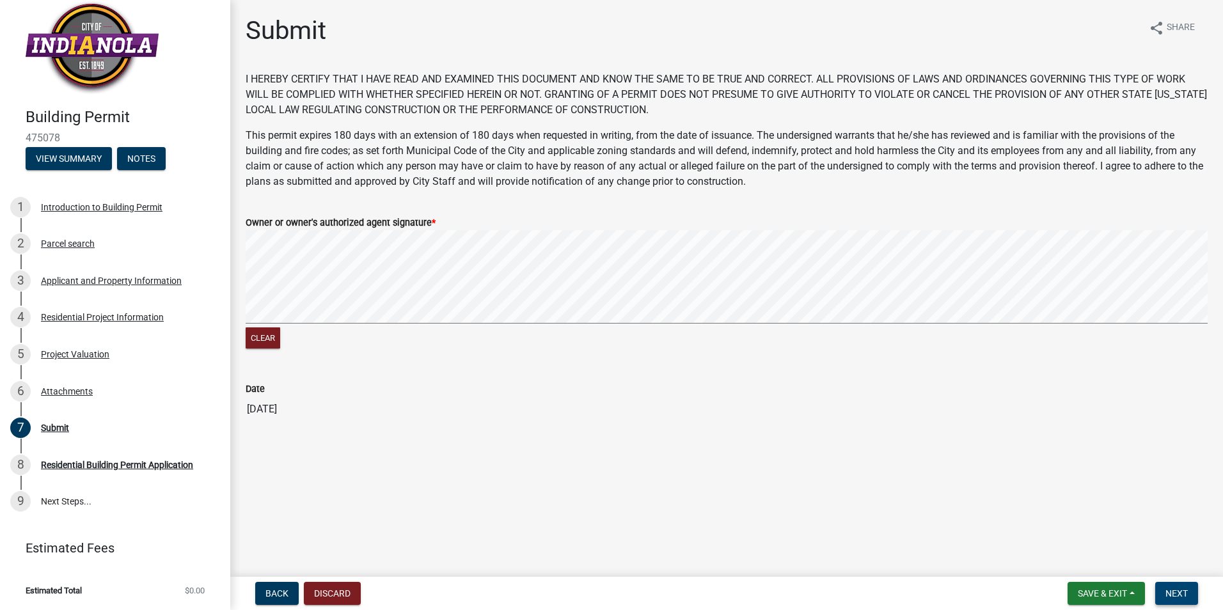
click at [1182, 593] on span "Next" at bounding box center [1177, 594] width 22 height 10
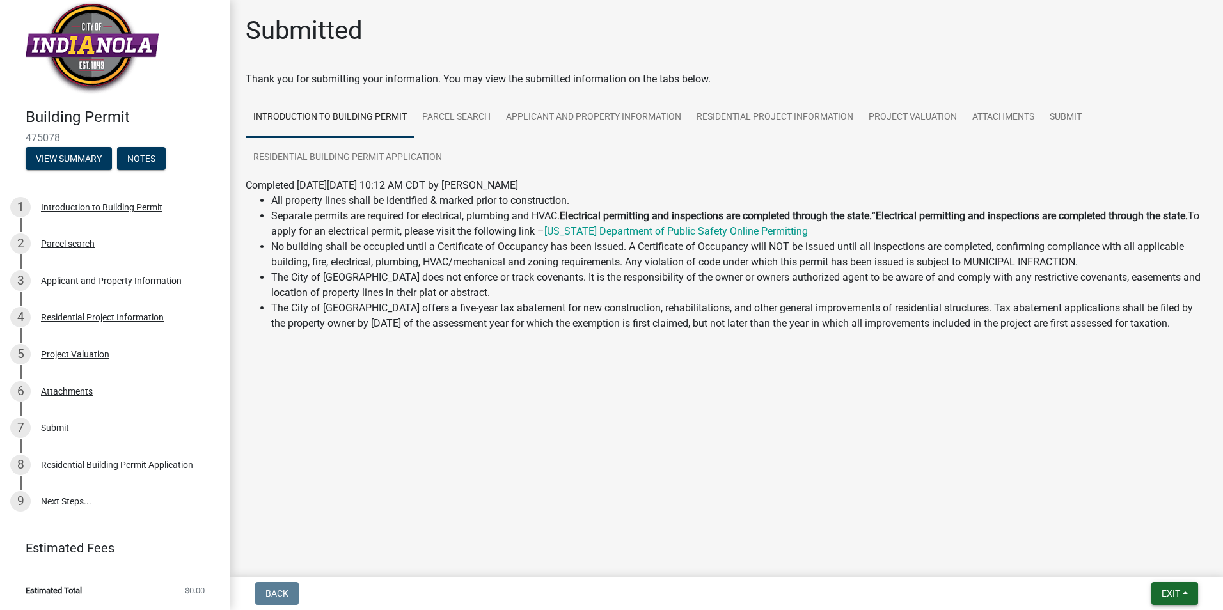
click at [1171, 595] on span "Exit" at bounding box center [1171, 594] width 19 height 10
click at [1151, 562] on button "Save & Exit" at bounding box center [1147, 560] width 102 height 31
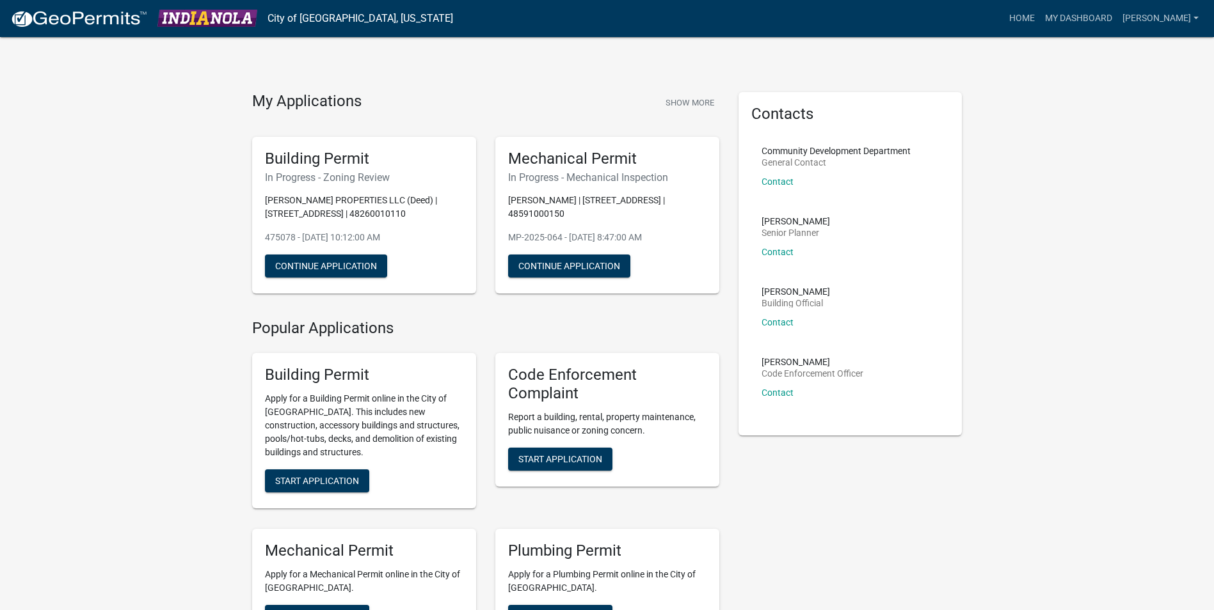
scroll to position [64, 0]
